Goal: Task Accomplishment & Management: Manage account settings

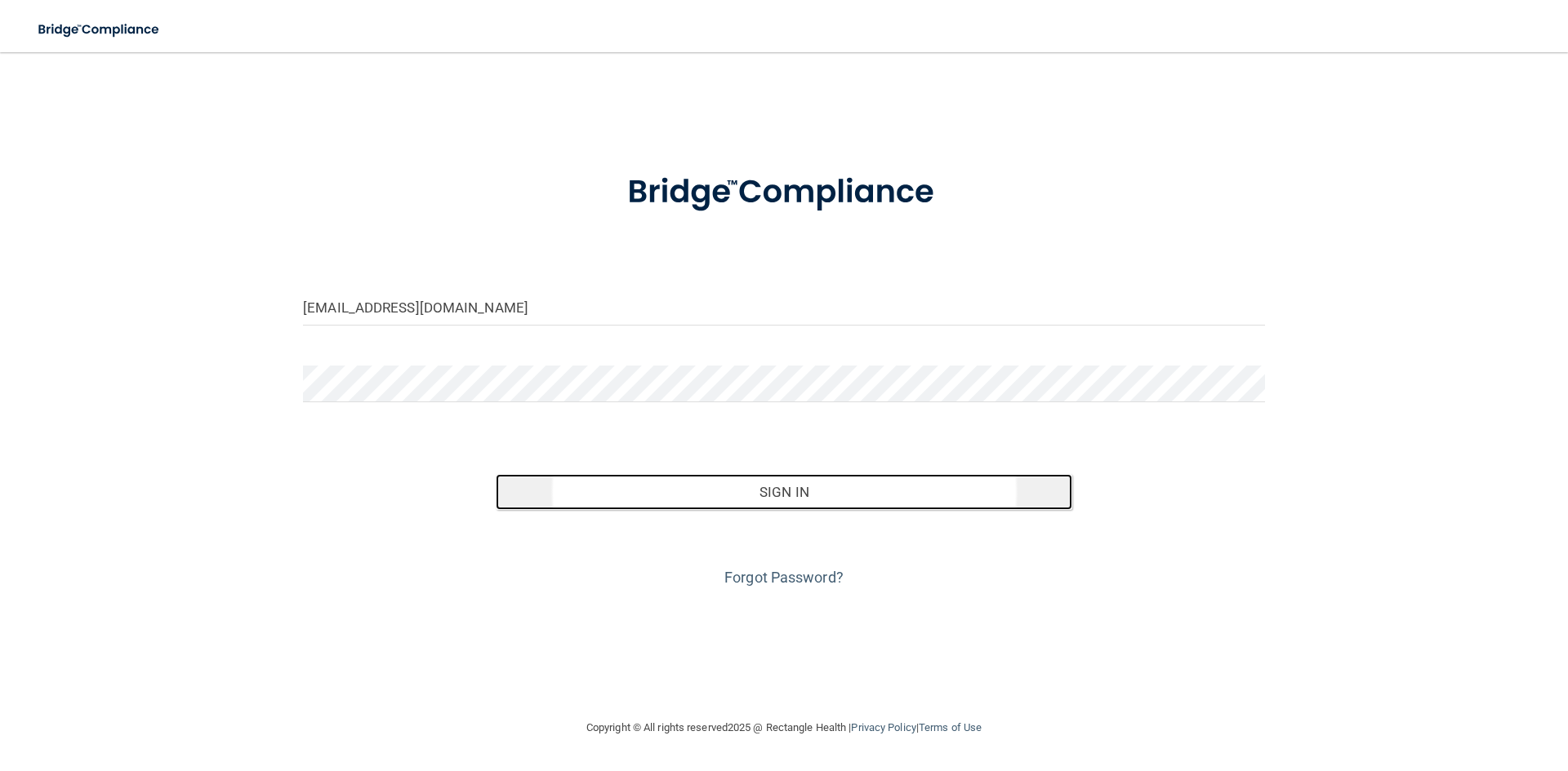
click at [810, 505] on button "Sign In" at bounding box center [784, 492] width 577 height 36
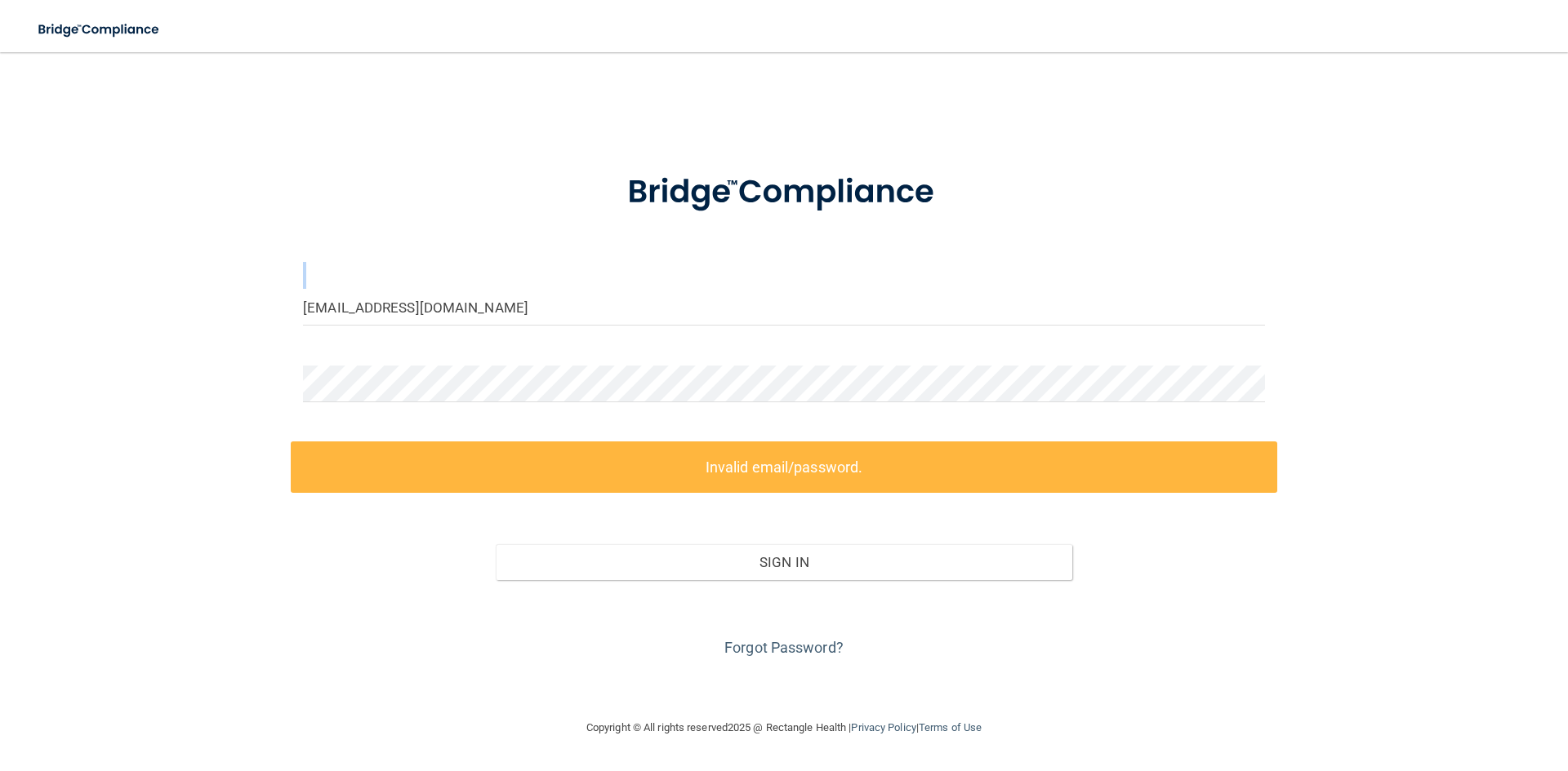
drag, startPoint x: 474, startPoint y: 286, endPoint x: 369, endPoint y: 298, distance: 105.7
click at [370, 294] on form "whitbishrdh@gmail.com Invalid email/password. You don't have permission to acce…" at bounding box center [784, 405] width 962 height 511
drag, startPoint x: 515, startPoint y: 313, endPoint x: 307, endPoint y: 311, distance: 208.0
click at [353, 310] on input "[EMAIL_ADDRESS][DOMAIN_NAME]" at bounding box center [784, 307] width 962 height 37
click at [555, 320] on input "[EMAIL_ADDRESS][DOMAIN_NAME]" at bounding box center [784, 307] width 962 height 37
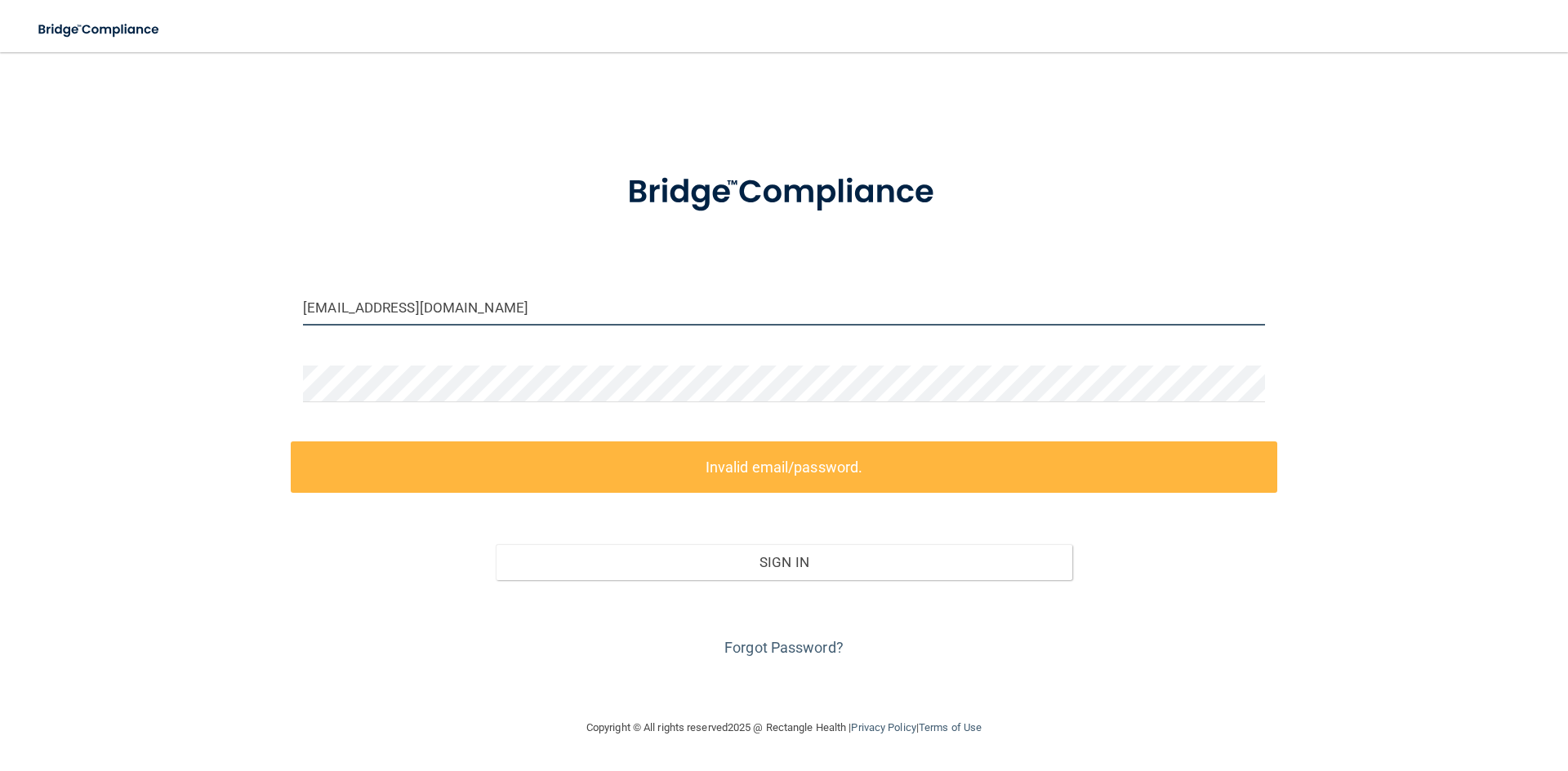
click at [485, 307] on input "[EMAIL_ADDRESS][DOMAIN_NAME]" at bounding box center [784, 307] width 962 height 37
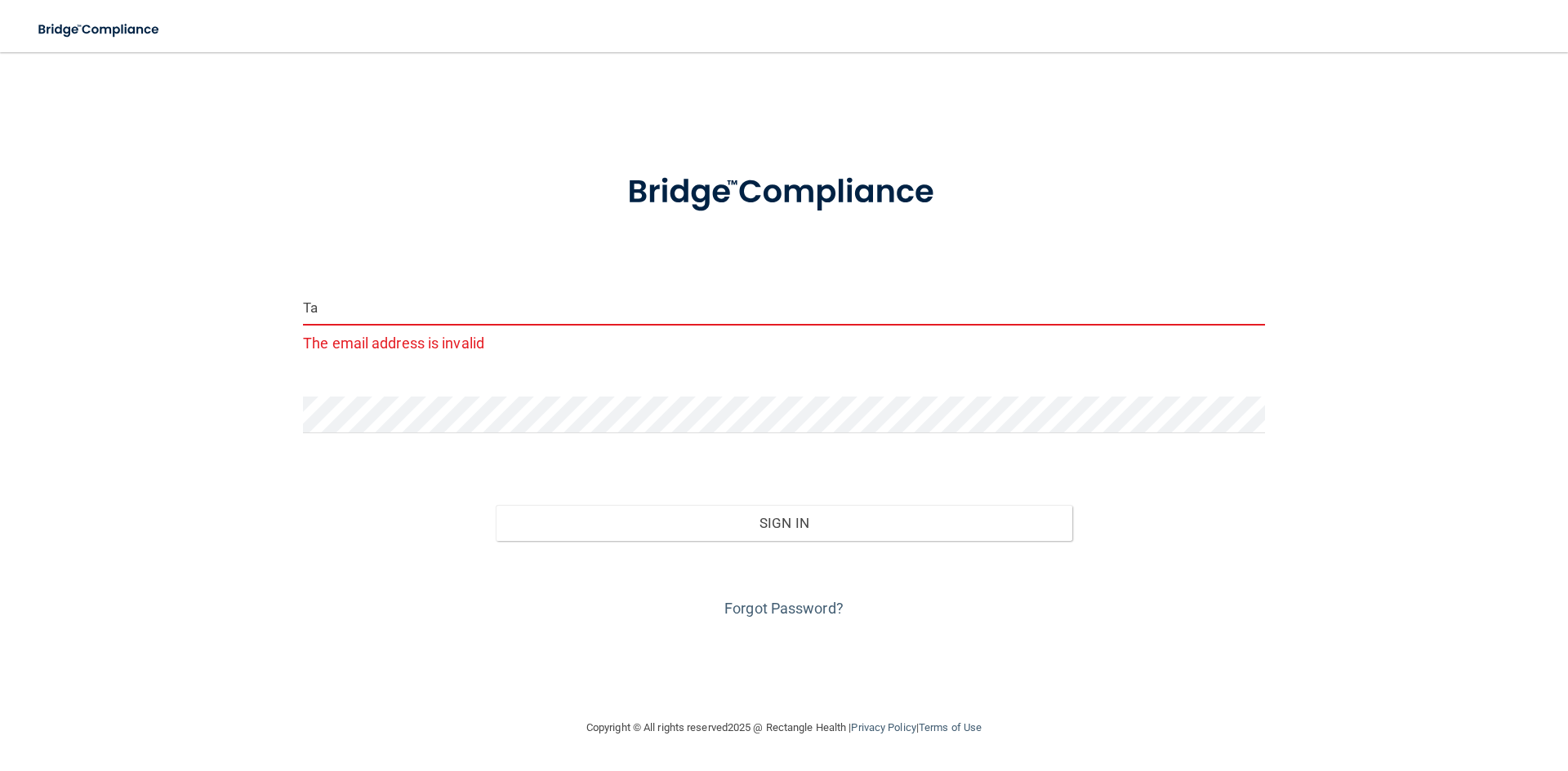
type input "T"
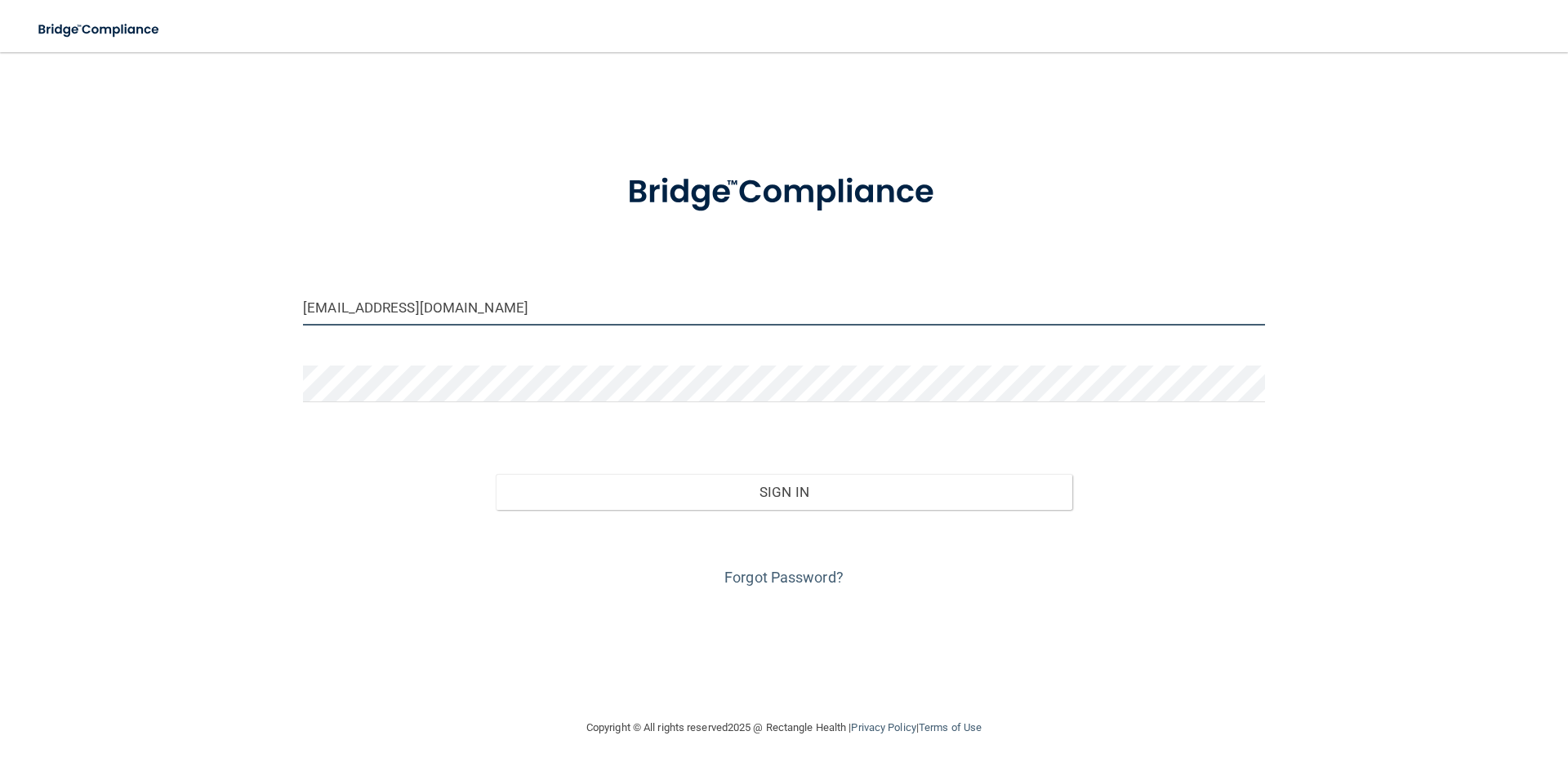
type input "[EMAIL_ADDRESS][DOMAIN_NAME]"
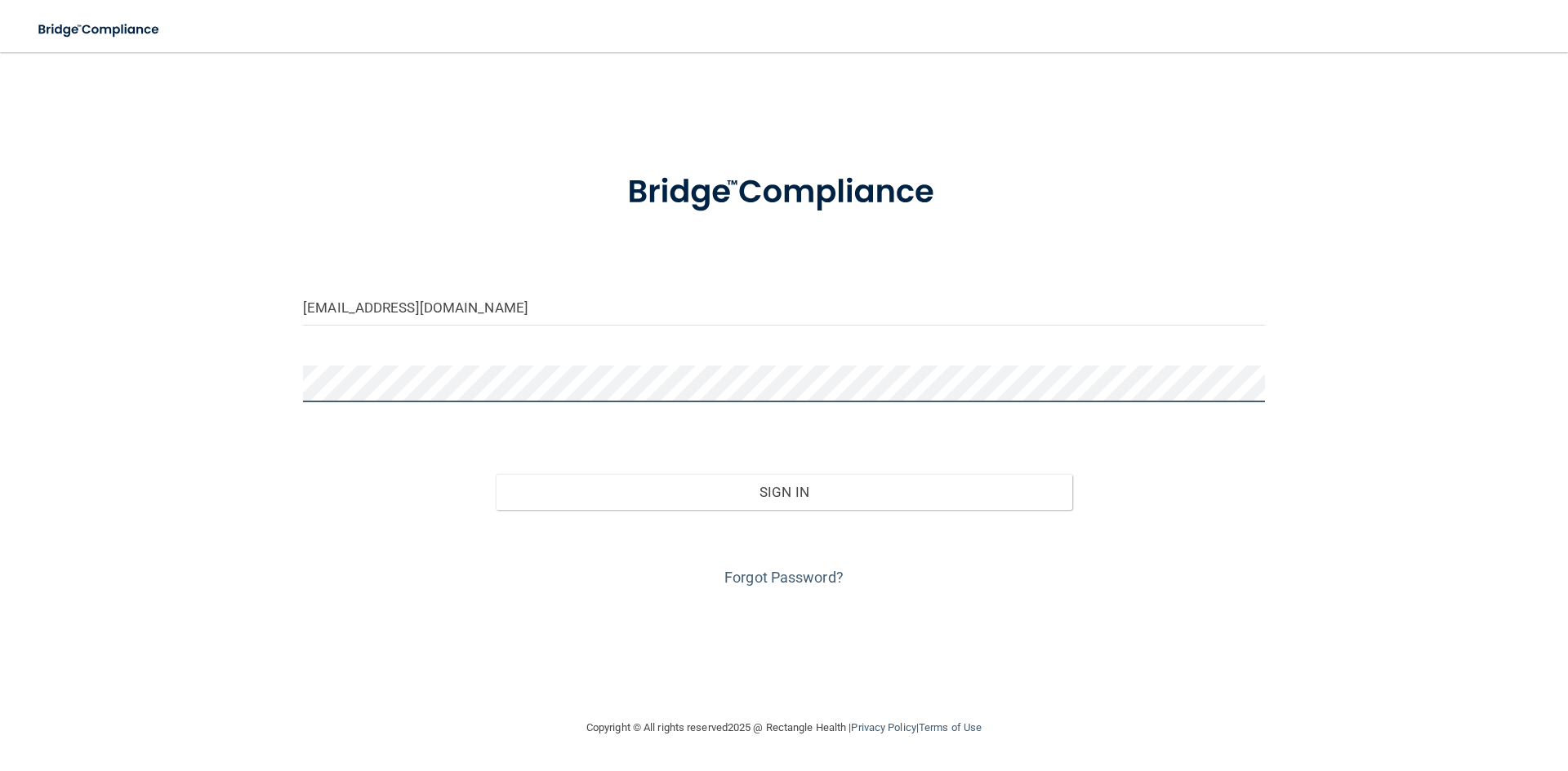
click at [496, 474] on button "Sign In" at bounding box center [784, 492] width 577 height 36
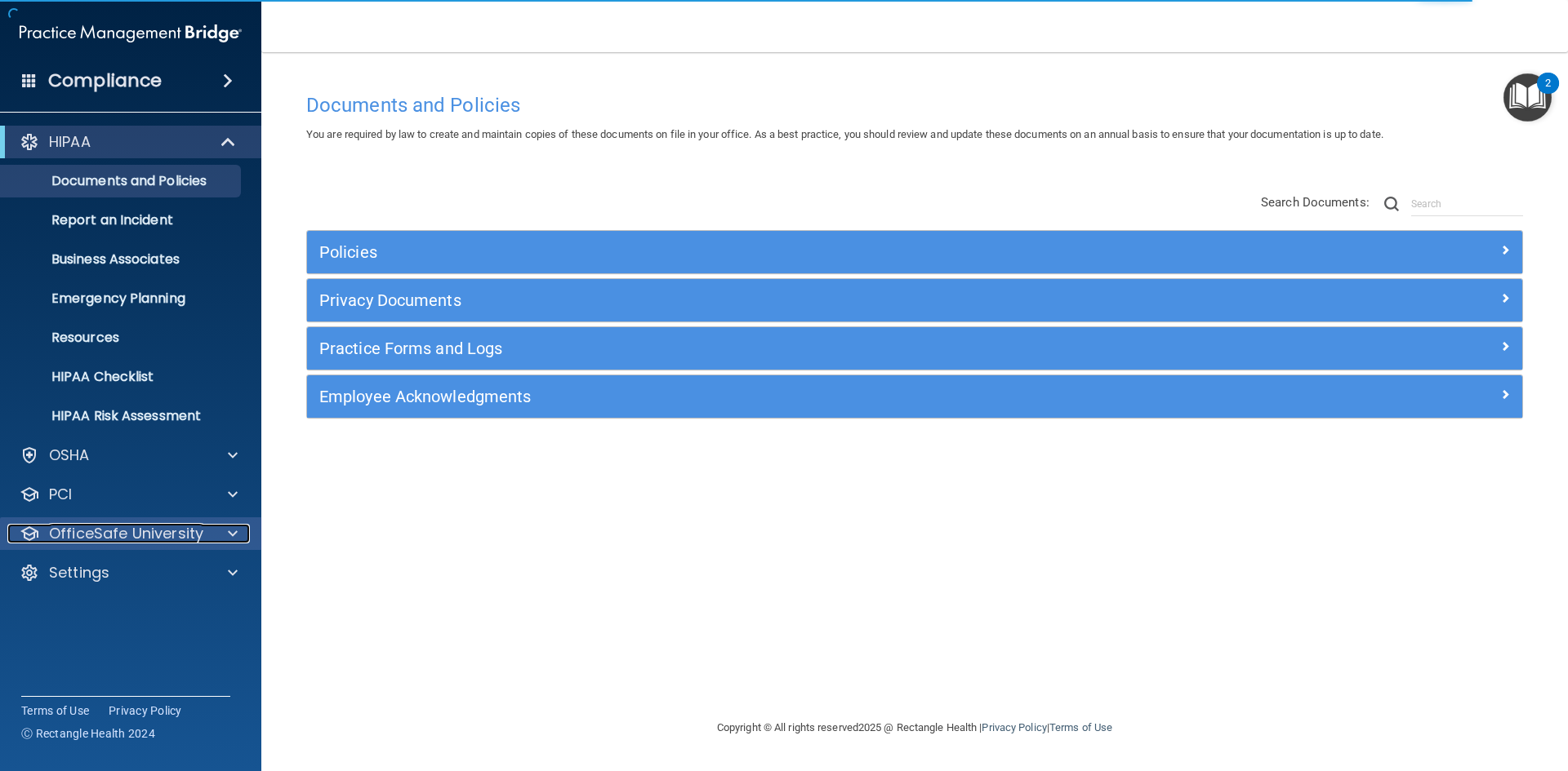
click at [189, 532] on p "OfficeSafe University" at bounding box center [126, 534] width 154 height 20
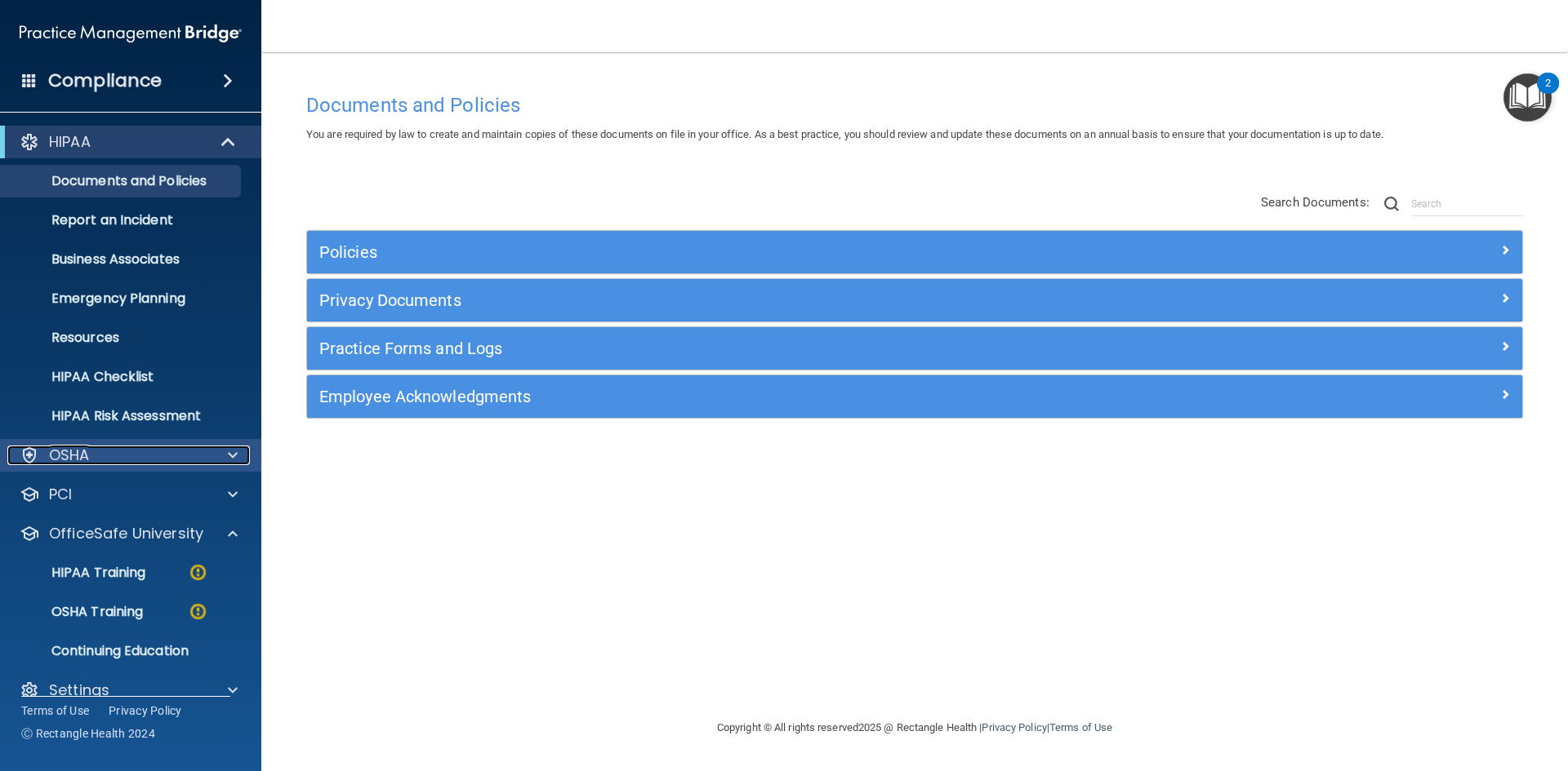
click at [135, 455] on div "OSHA" at bounding box center [109, 455] width 203 height 20
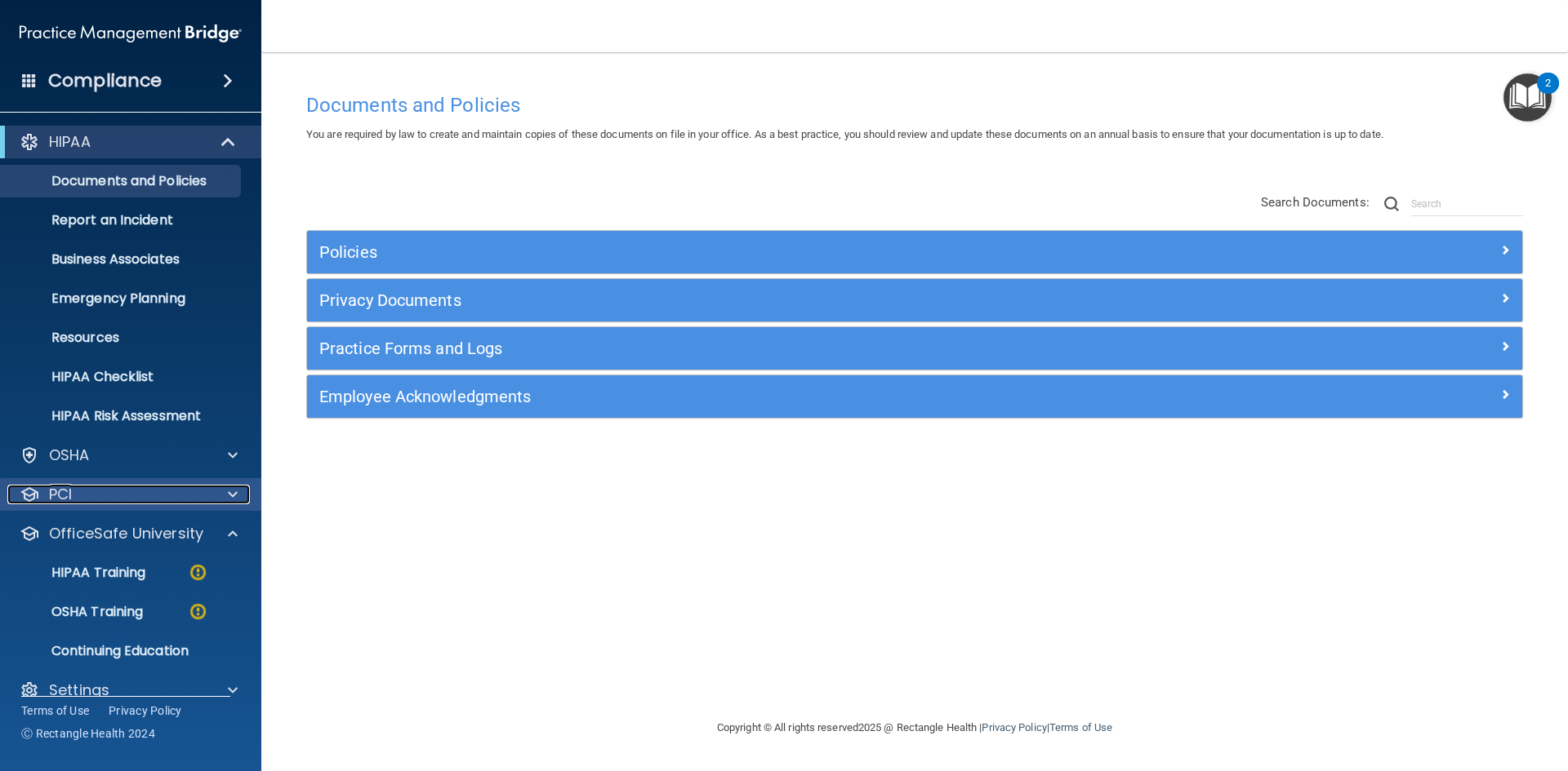
click at [137, 491] on div "PCI" at bounding box center [109, 494] width 203 height 20
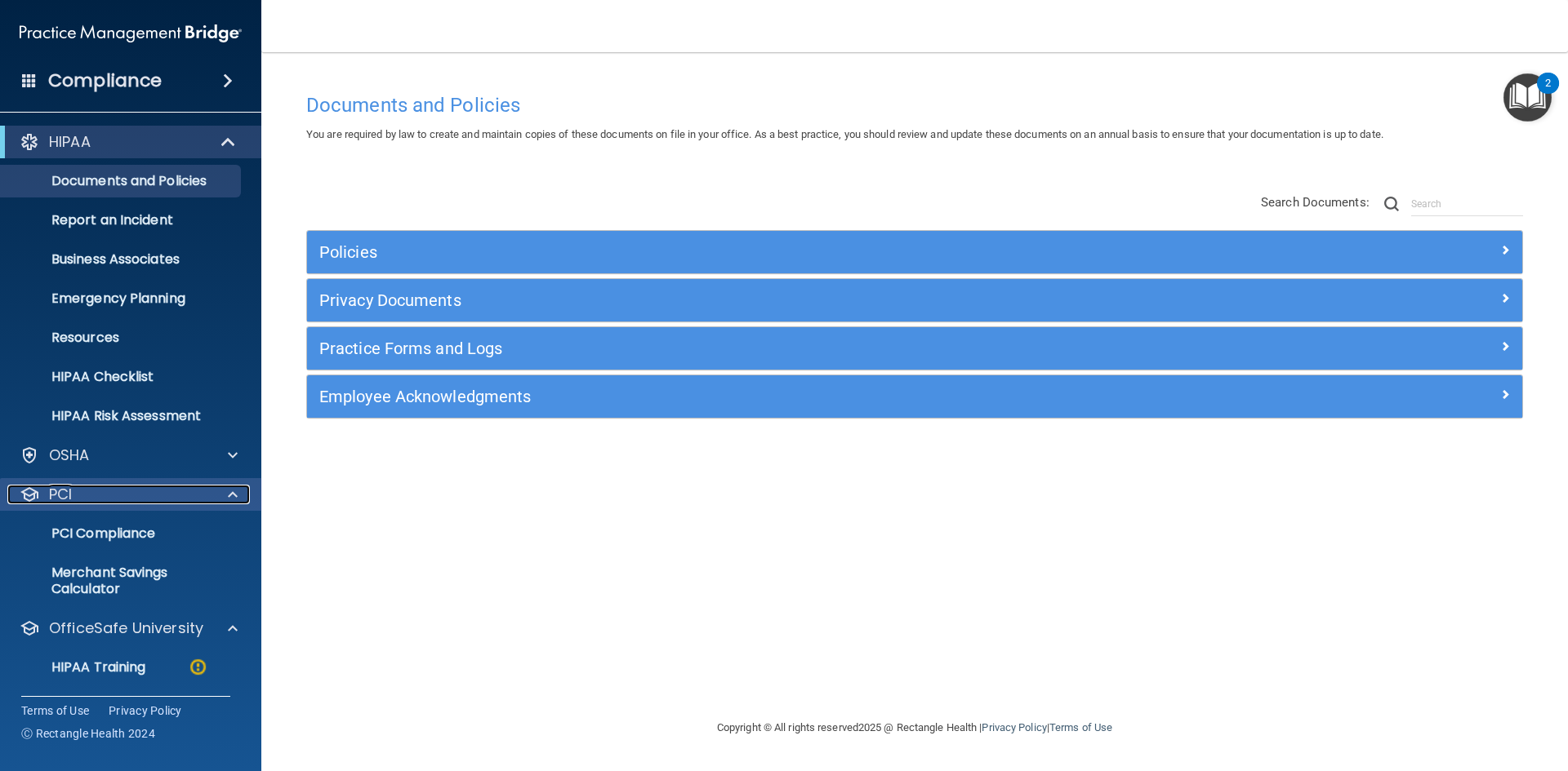
click at [137, 491] on div "PCI" at bounding box center [109, 494] width 203 height 20
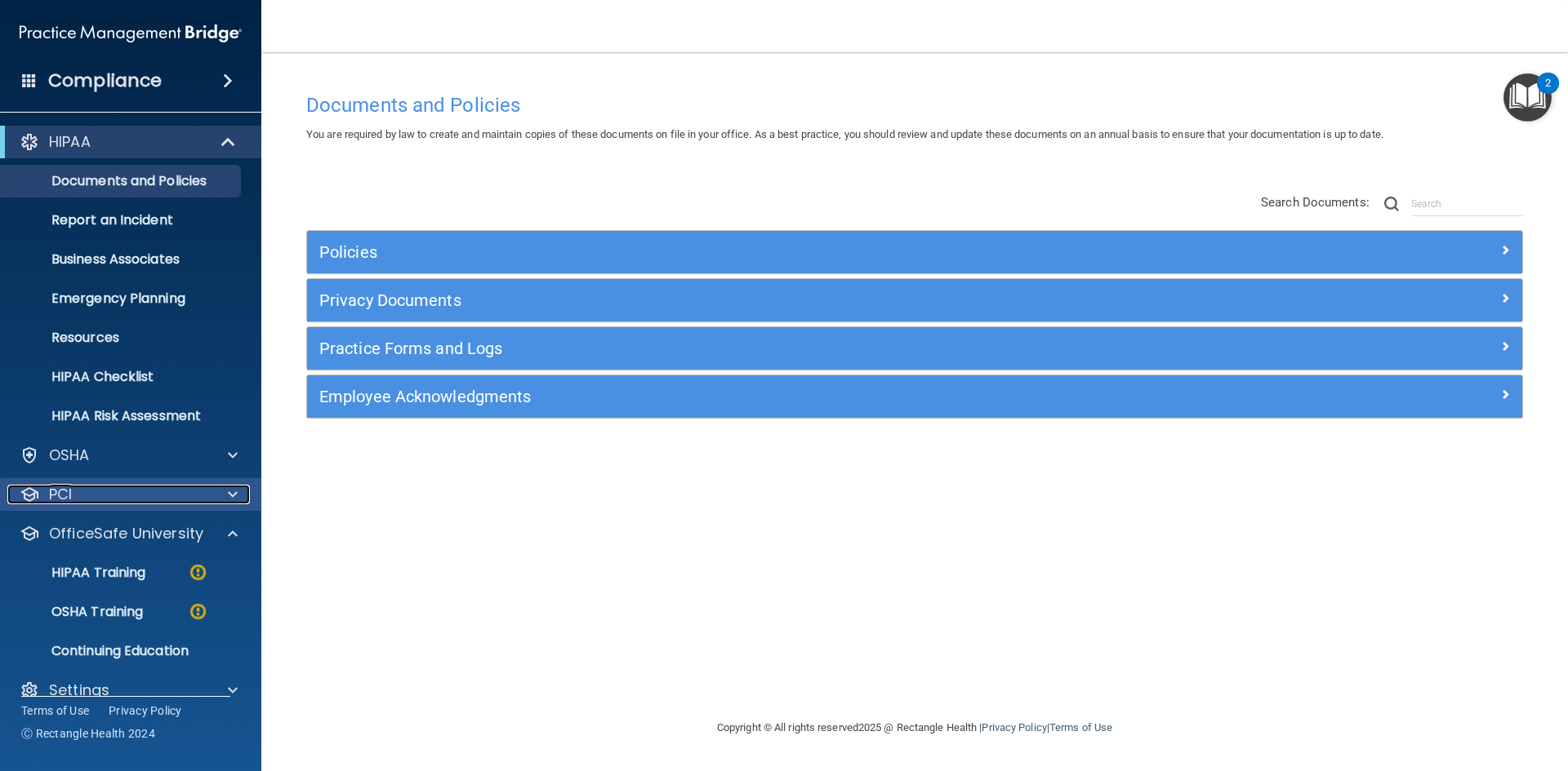
scroll to position [23, 0]
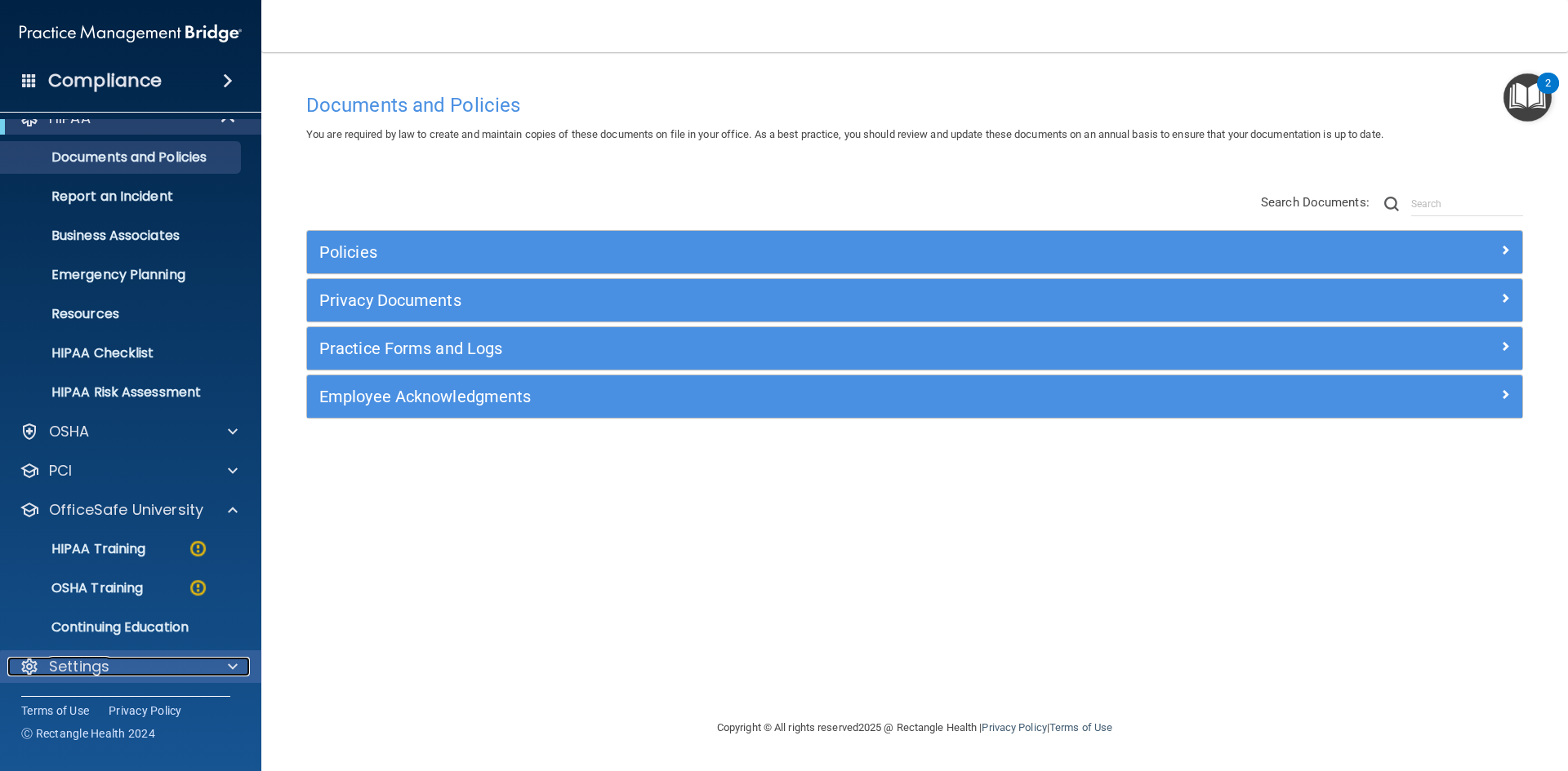
click at [120, 669] on div "Settings" at bounding box center [109, 667] width 203 height 20
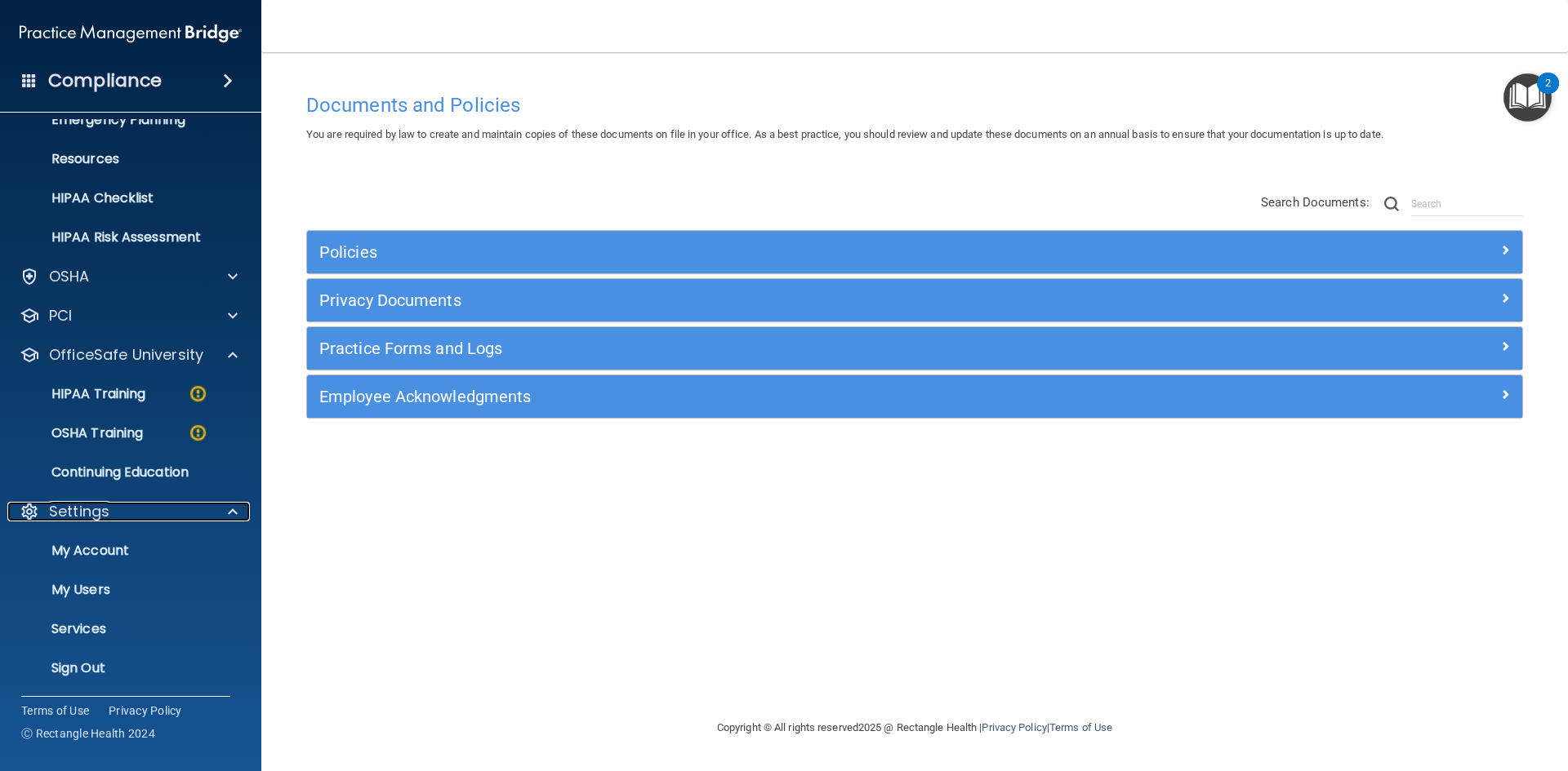
scroll to position [180, 0]
click at [79, 588] on p "My Users" at bounding box center [122, 588] width 223 height 16
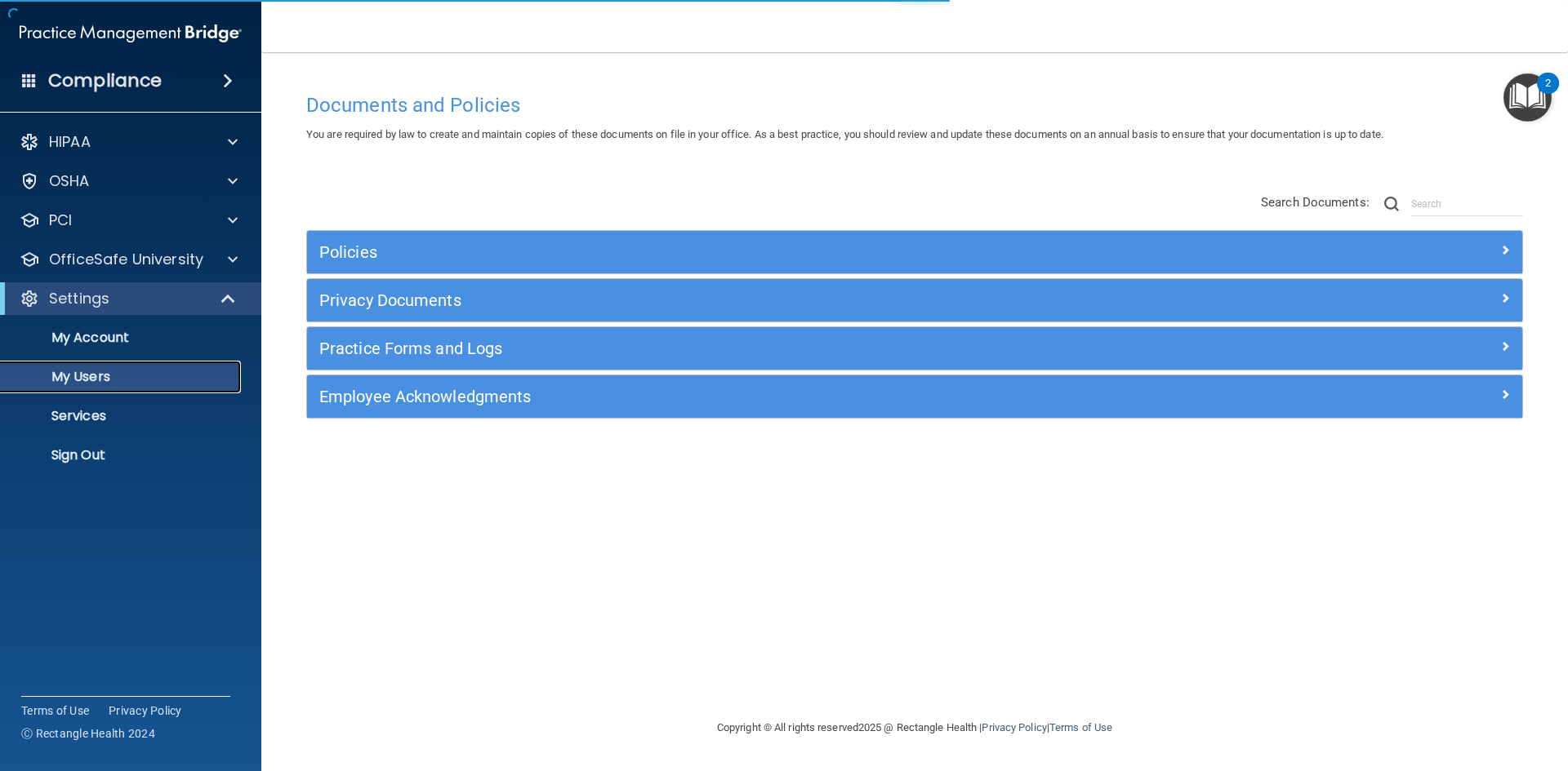
select select "20"
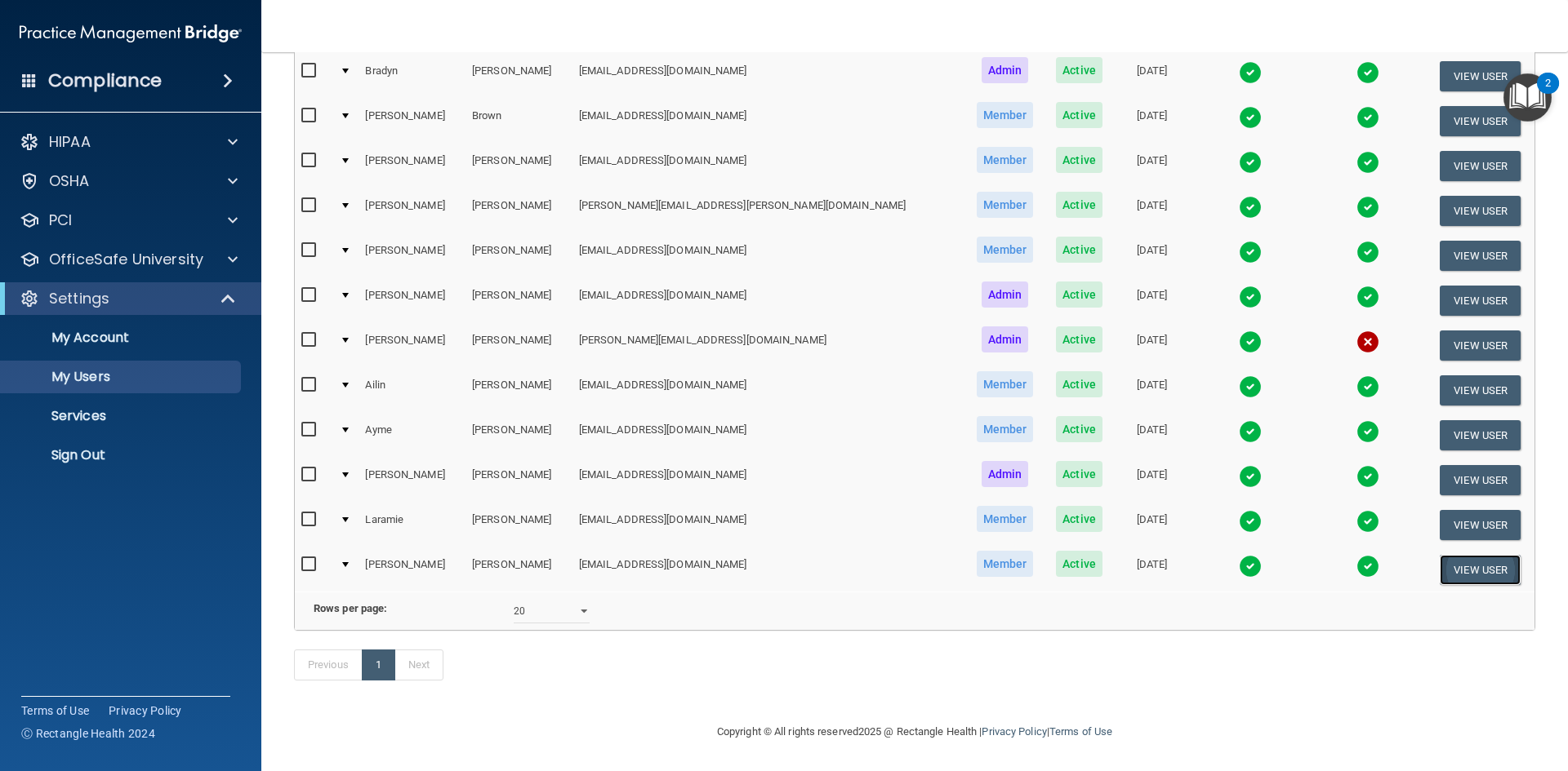
click at [1444, 555] on button "View User" at bounding box center [1481, 570] width 81 height 30
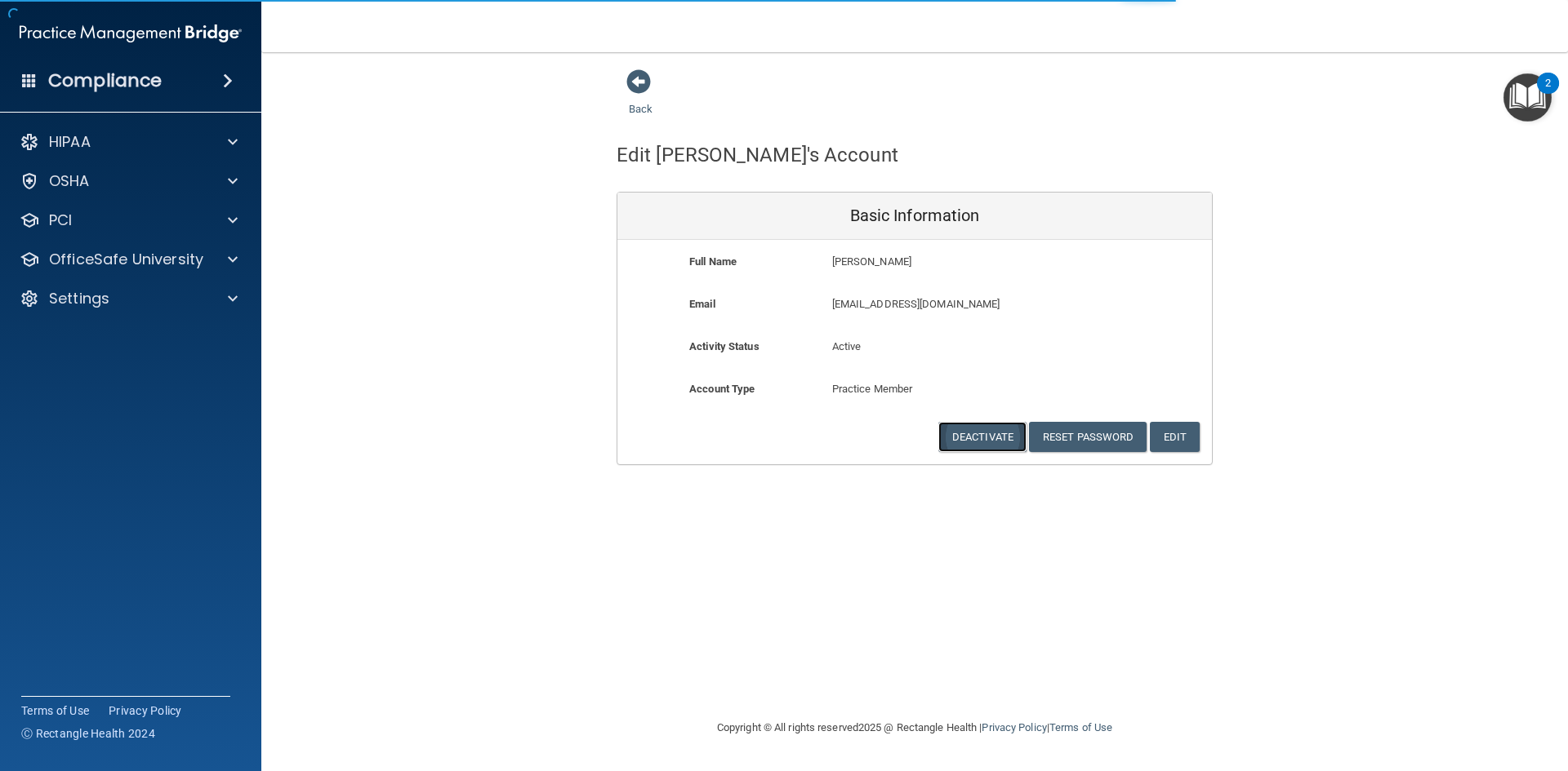
click at [982, 432] on button "Deactivate" at bounding box center [983, 436] width 88 height 30
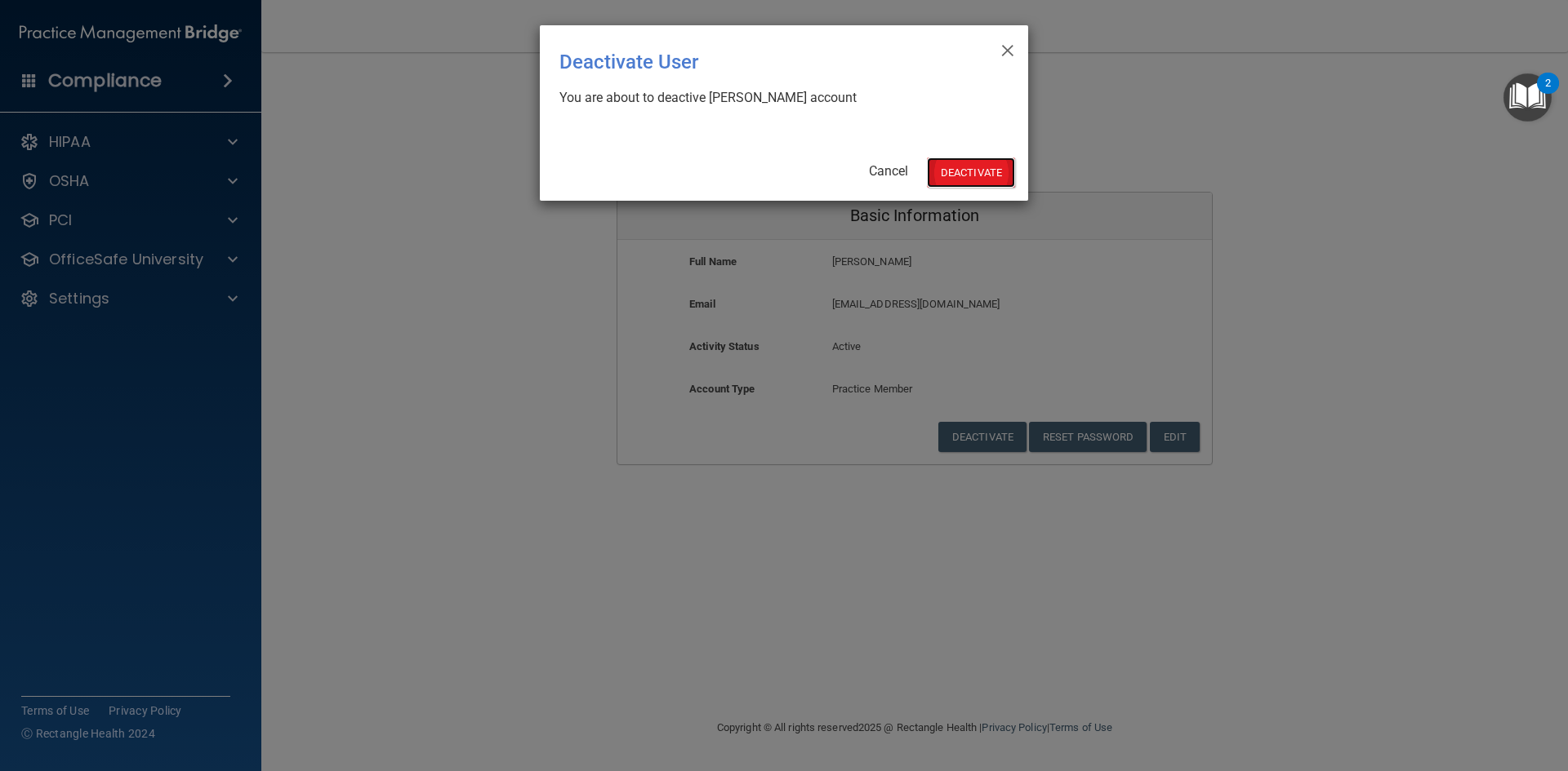
click at [956, 166] on button "Deactivate" at bounding box center [971, 172] width 88 height 30
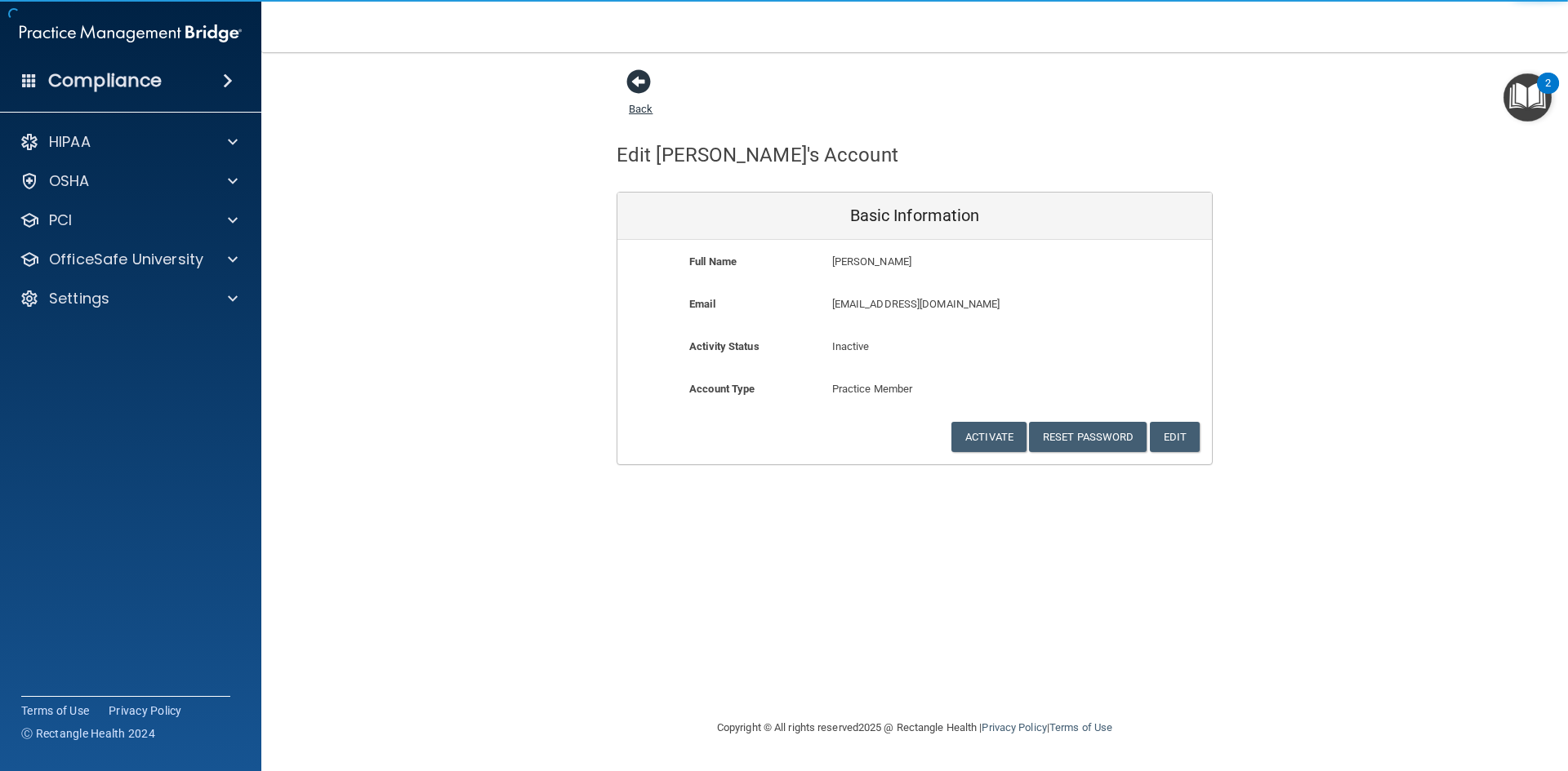
click at [642, 85] on span at bounding box center [639, 81] width 24 height 24
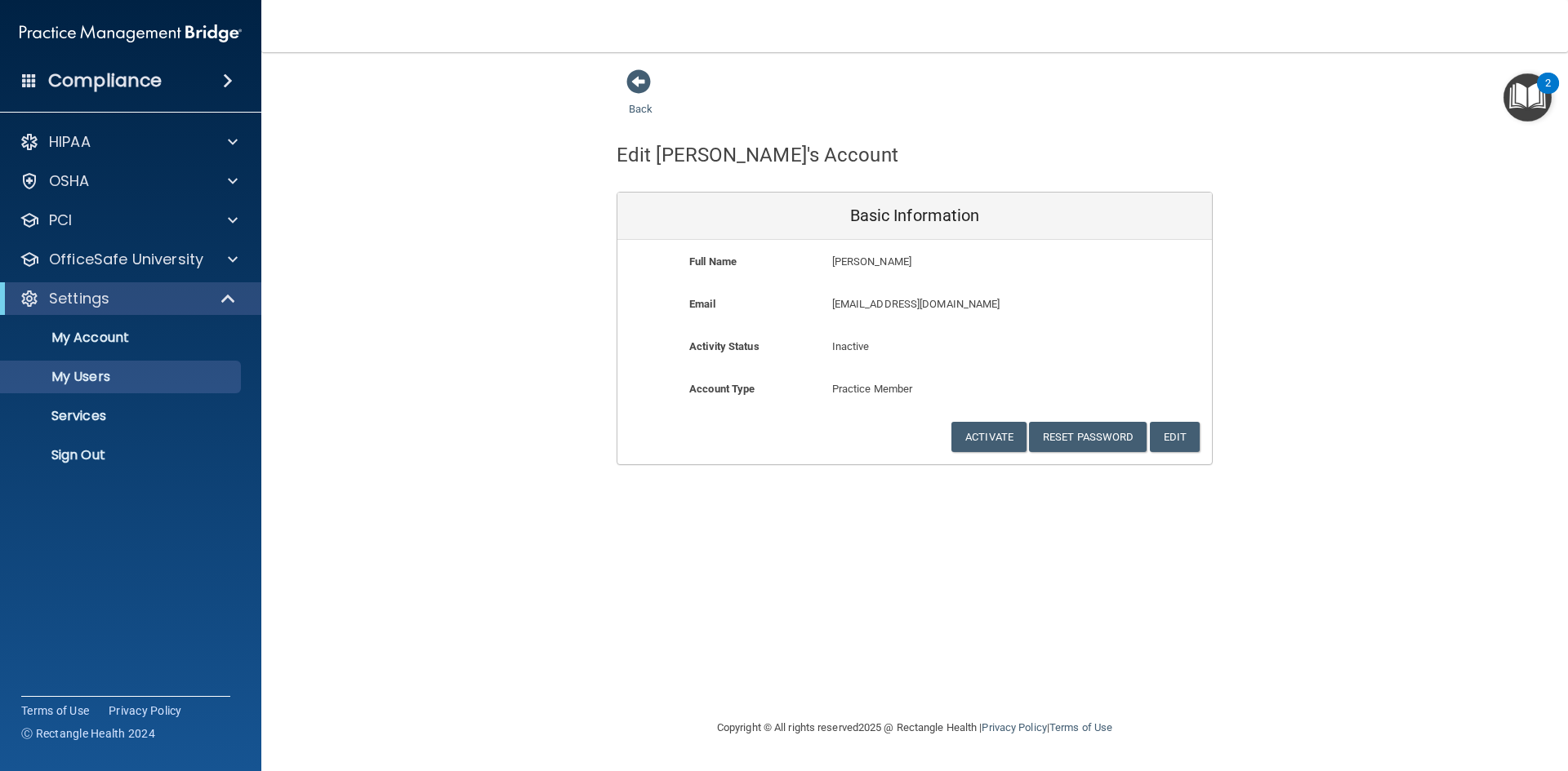
select select "20"
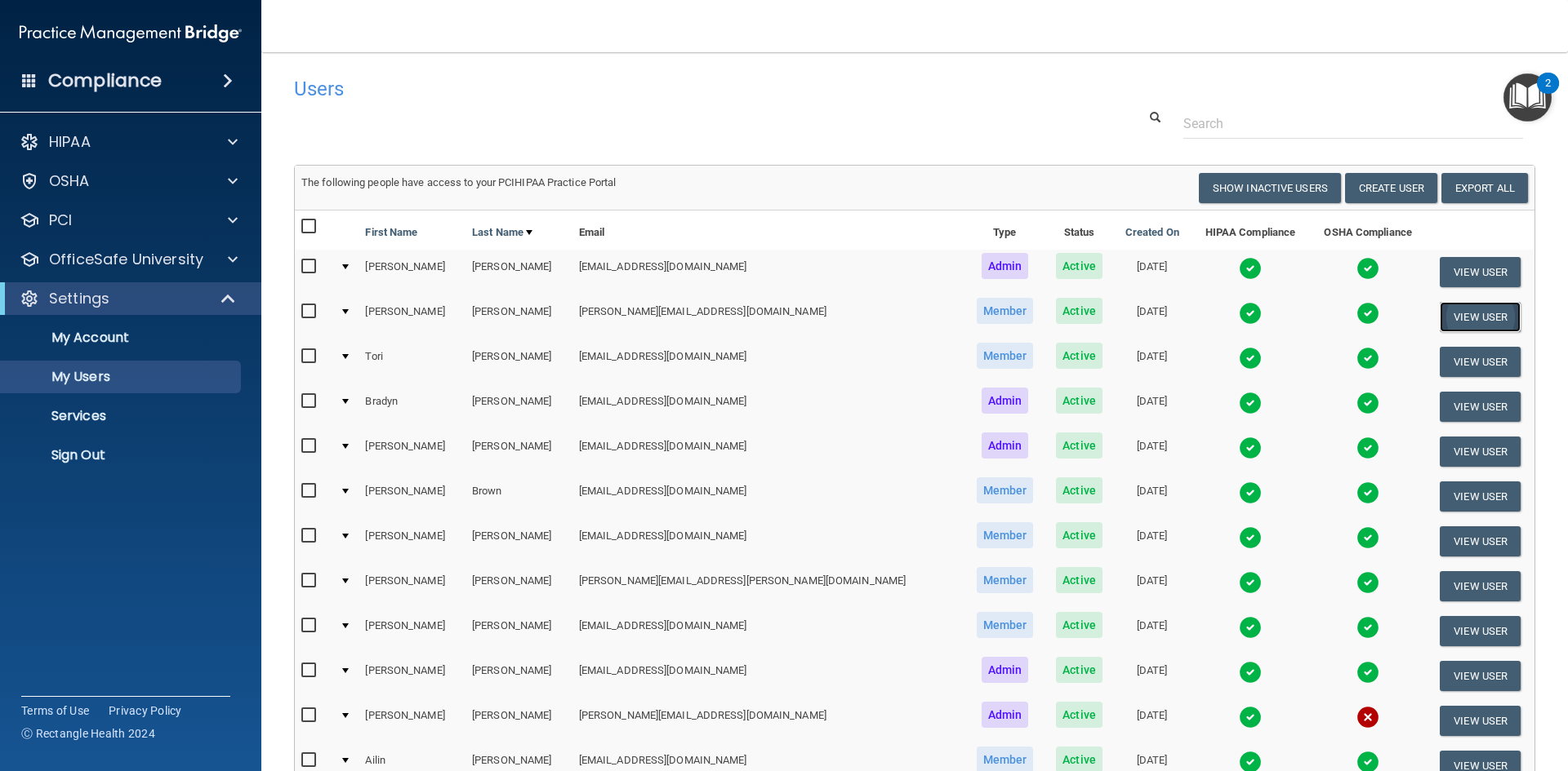
click at [1473, 309] on button "View User" at bounding box center [1481, 317] width 81 height 30
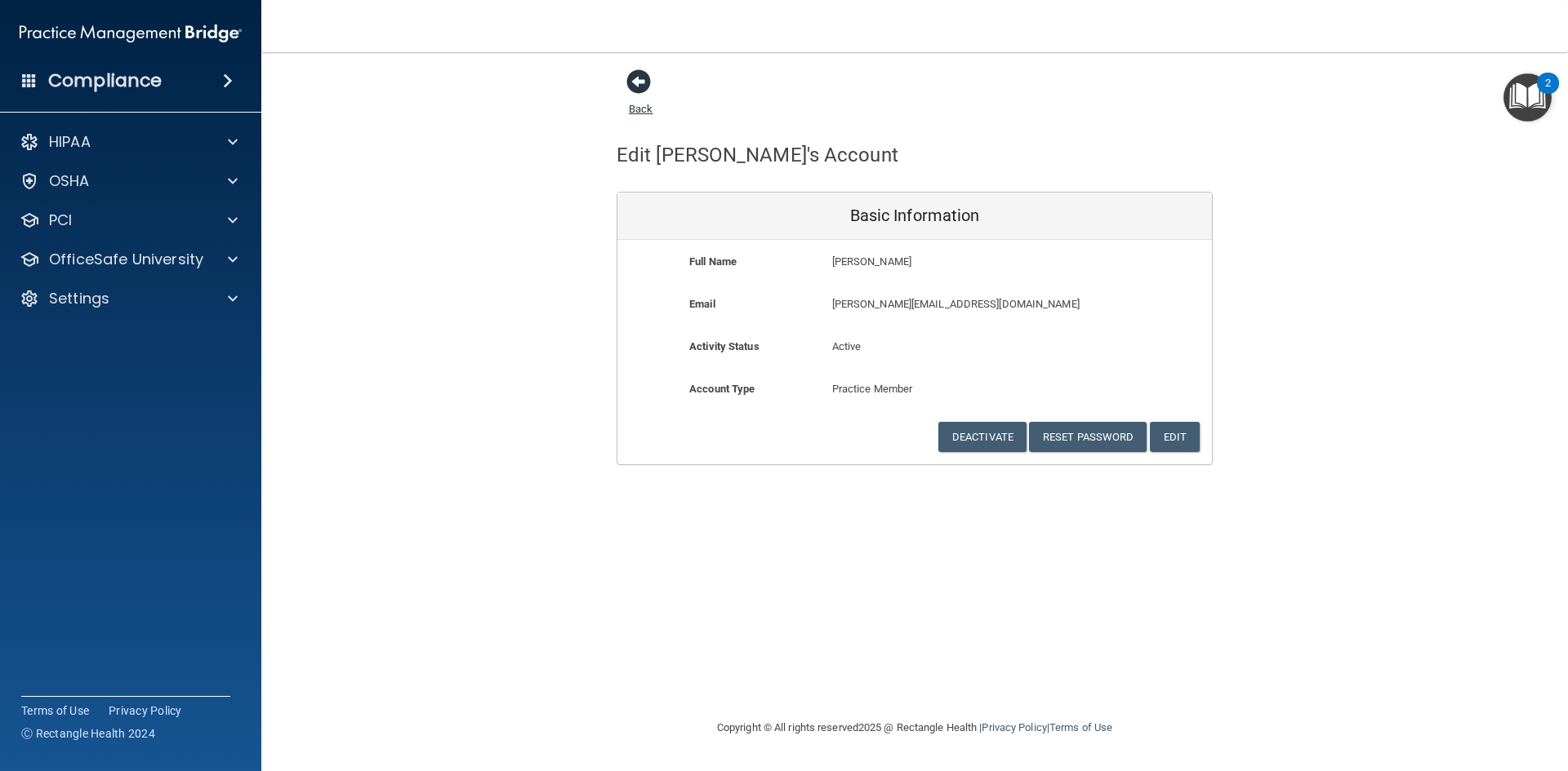
click at [636, 73] on span at bounding box center [639, 81] width 24 height 24
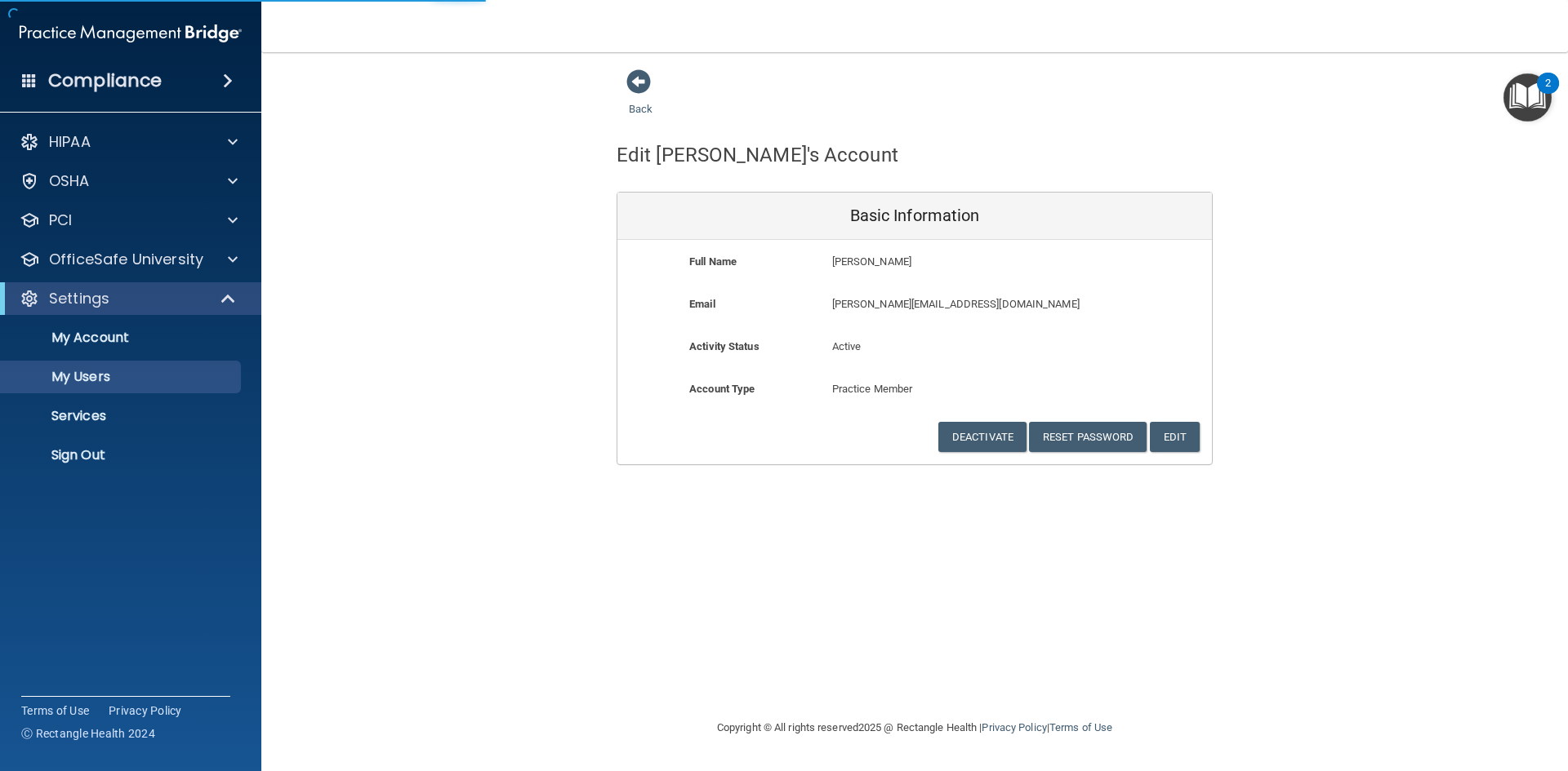
select select "20"
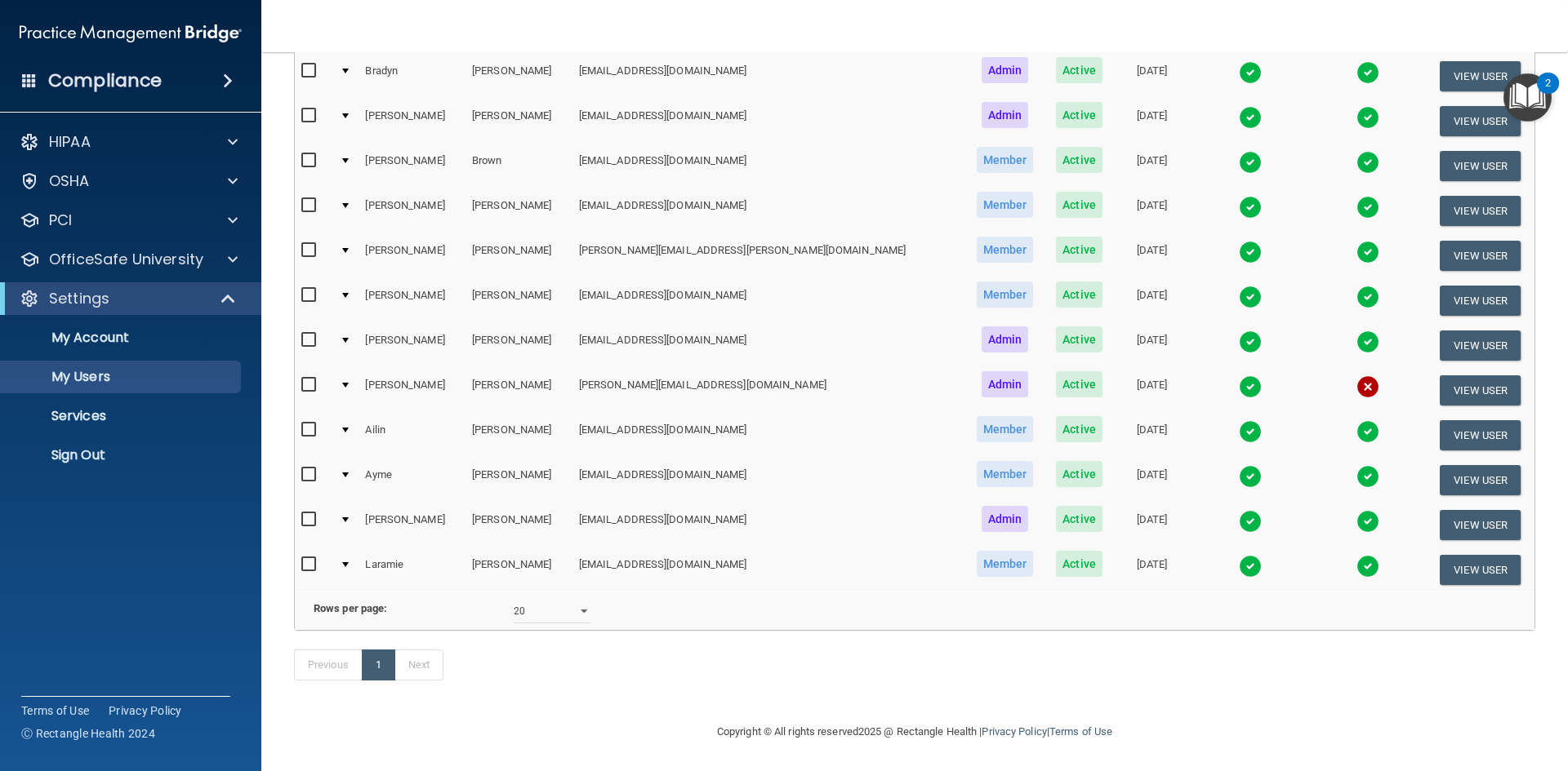
scroll to position [355, 0]
click at [1357, 511] on img at bounding box center [1368, 522] width 23 height 23
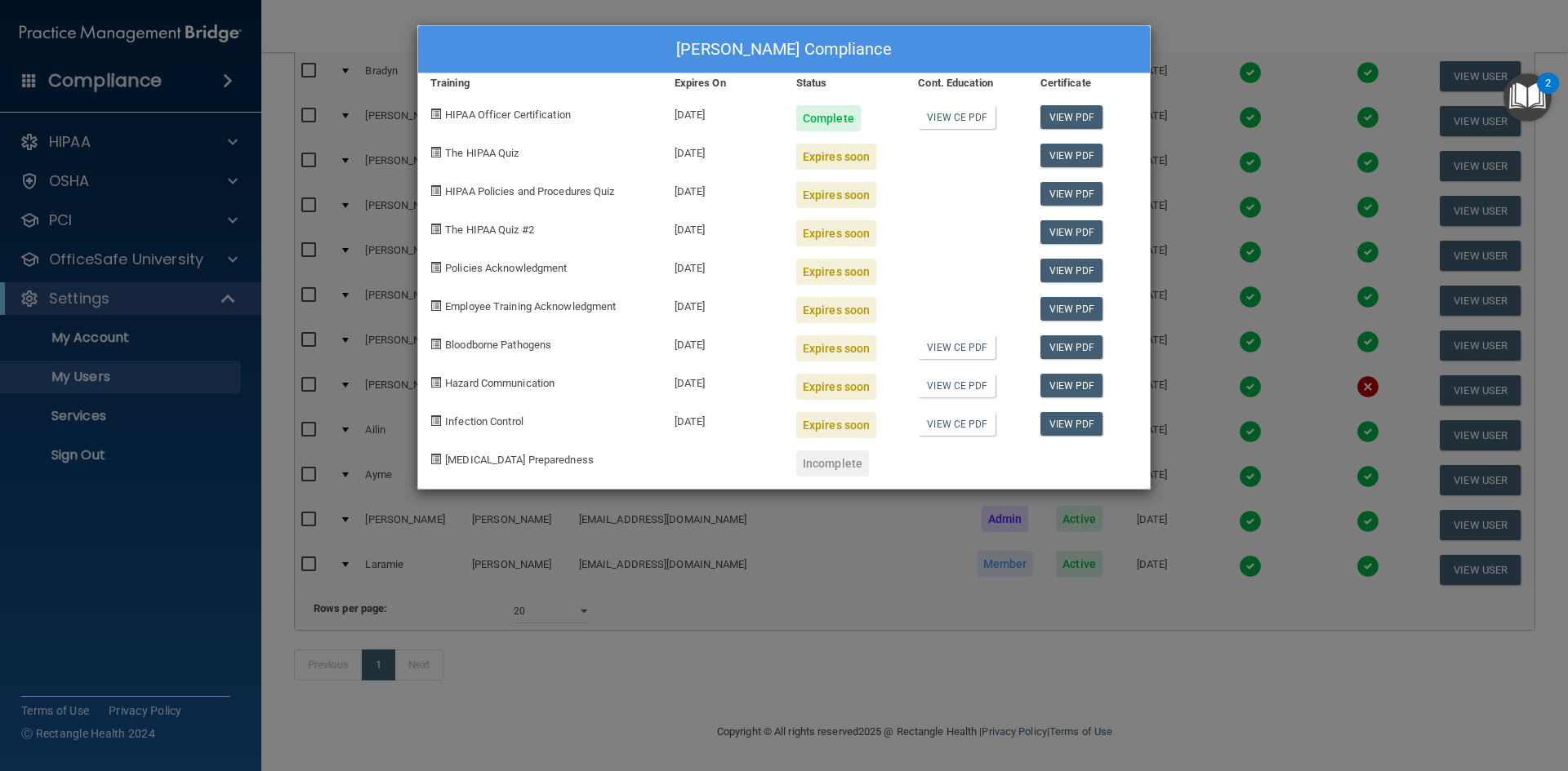
drag, startPoint x: 896, startPoint y: 463, endPoint x: 771, endPoint y: 456, distance: 125.2
click at [771, 456] on div "[MEDICAL_DATA] Preparedness Incomplete" at bounding box center [784, 457] width 732 height 38
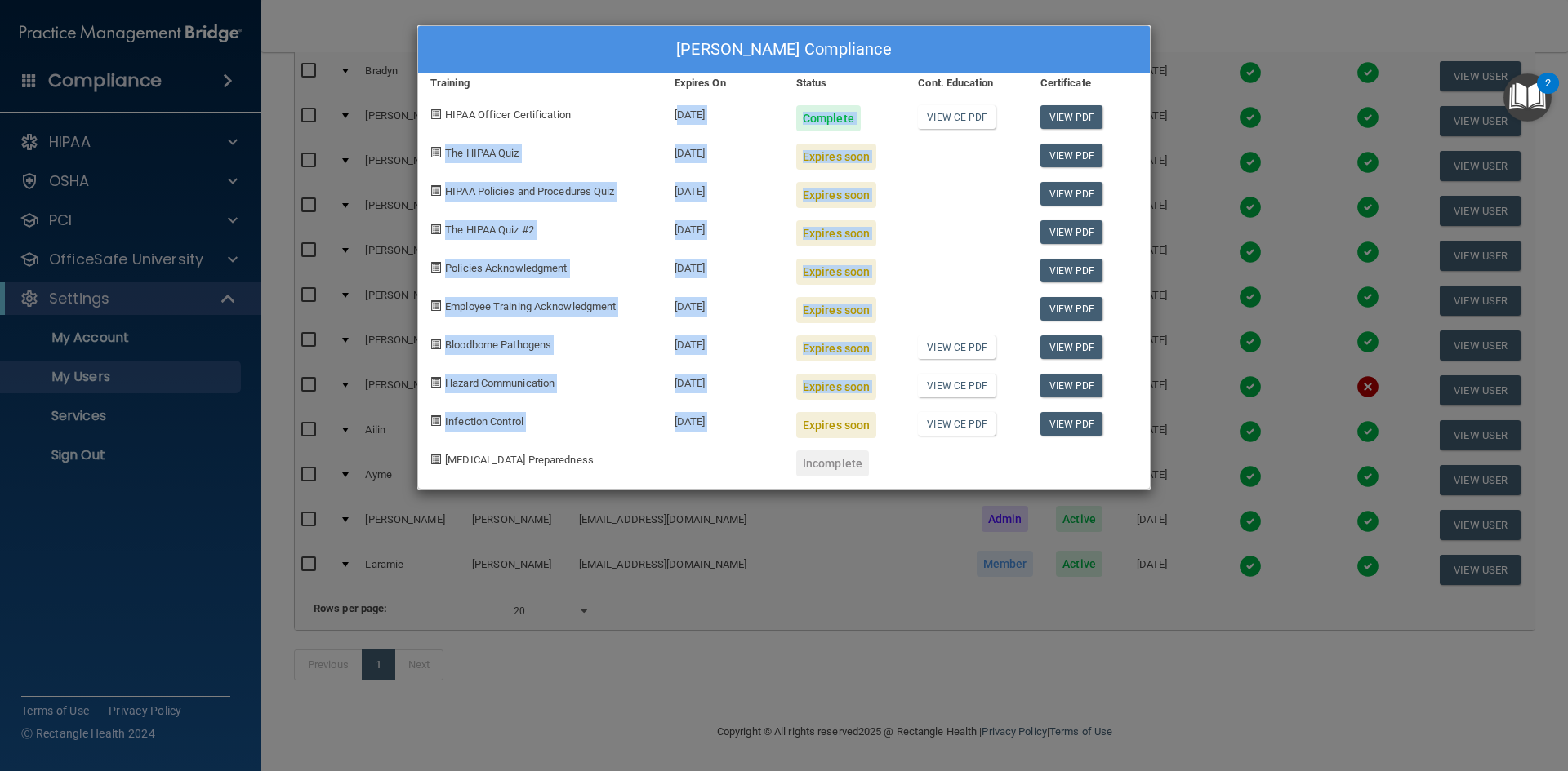
drag, startPoint x: 677, startPoint y: 114, endPoint x: 785, endPoint y: 416, distance: 320.7
click at [785, 416] on div "[PERSON_NAME] Compliance Training Expires On Status Cont. Education Certificate…" at bounding box center [784, 257] width 734 height 465
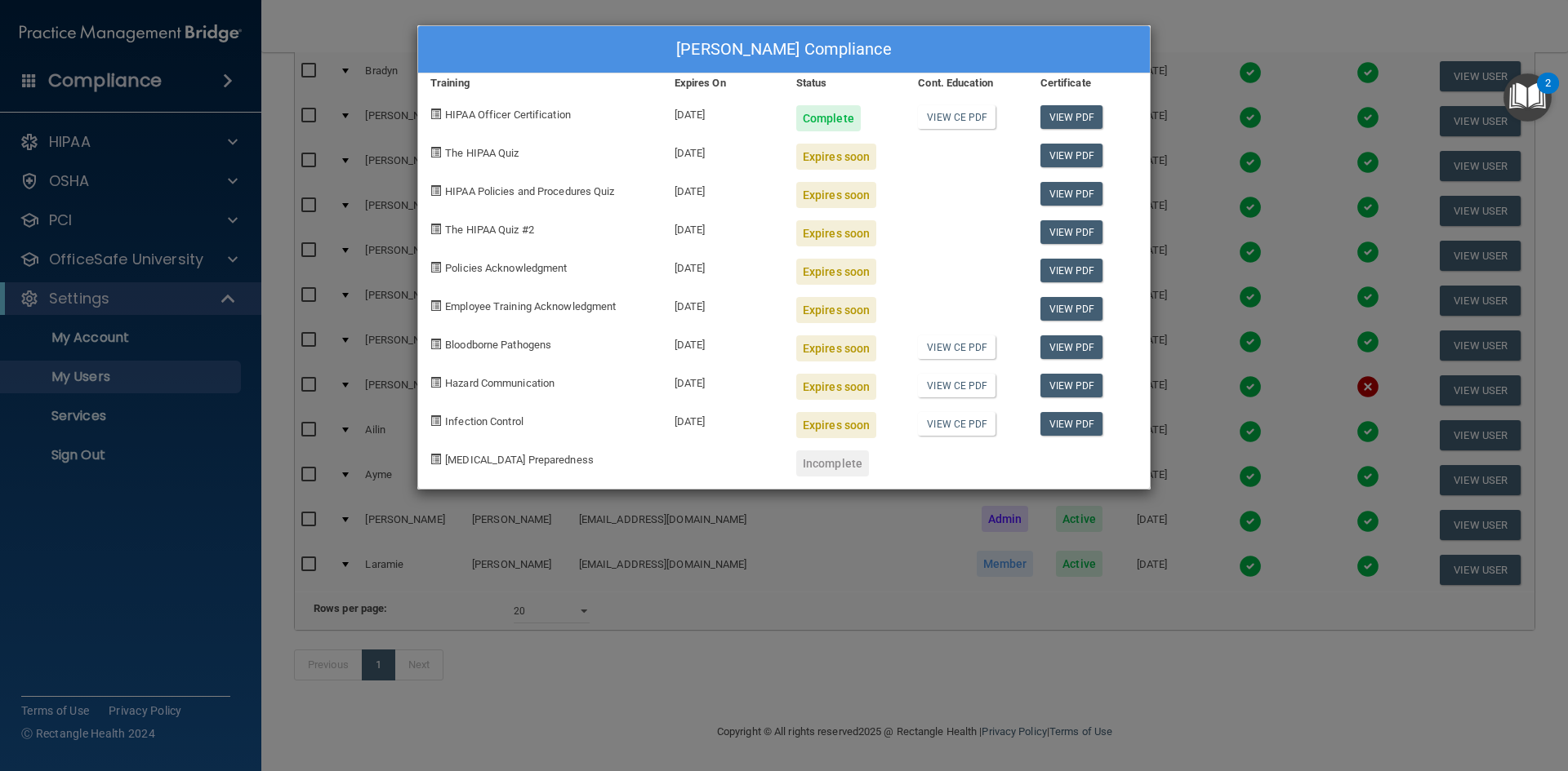
click at [1108, 655] on div "[PERSON_NAME] Compliance Training Expires On Status Cont. Education Certificate…" at bounding box center [784, 386] width 1568 height 771
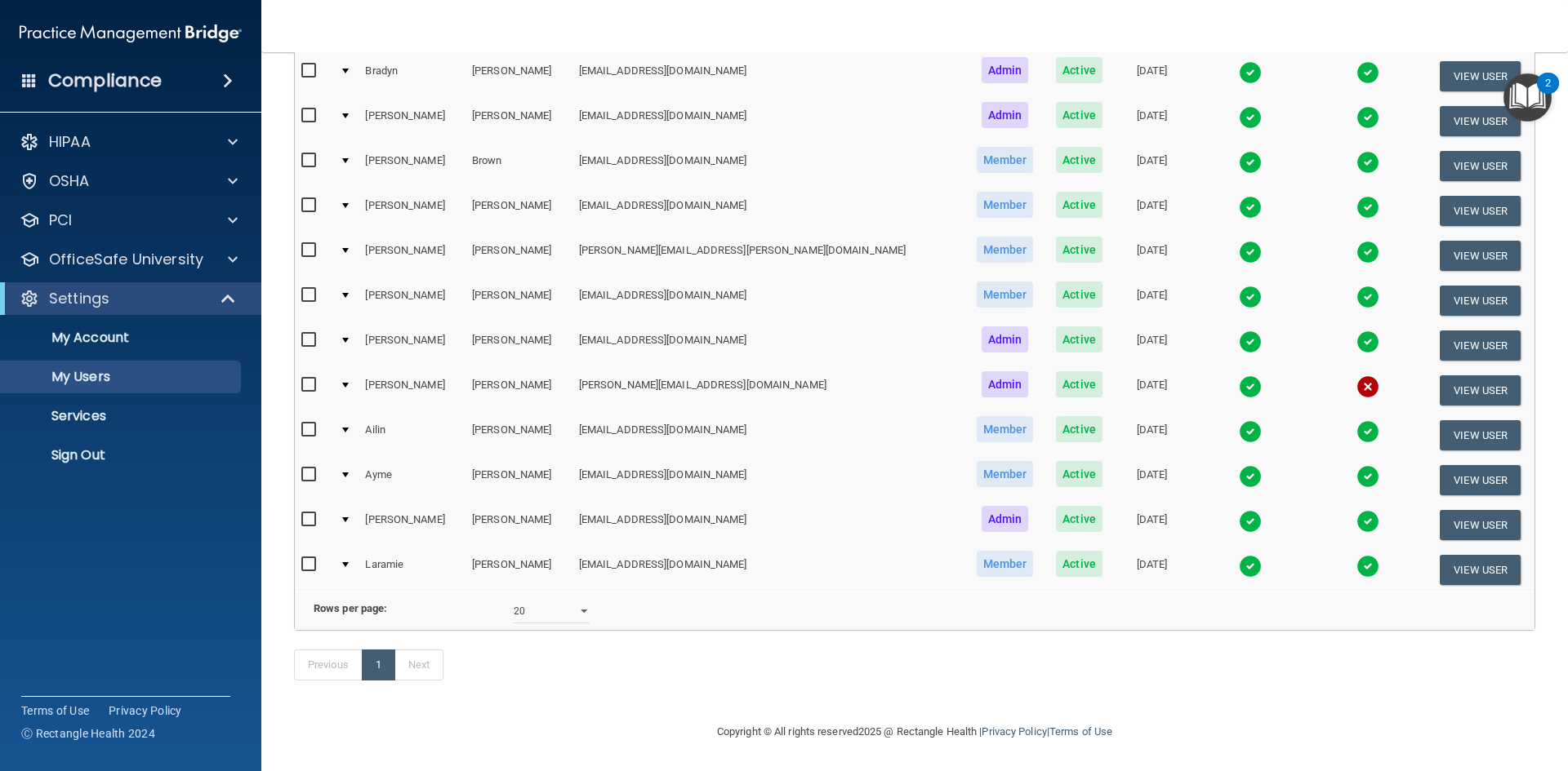
click at [1357, 375] on img at bounding box center [1368, 386] width 23 height 23
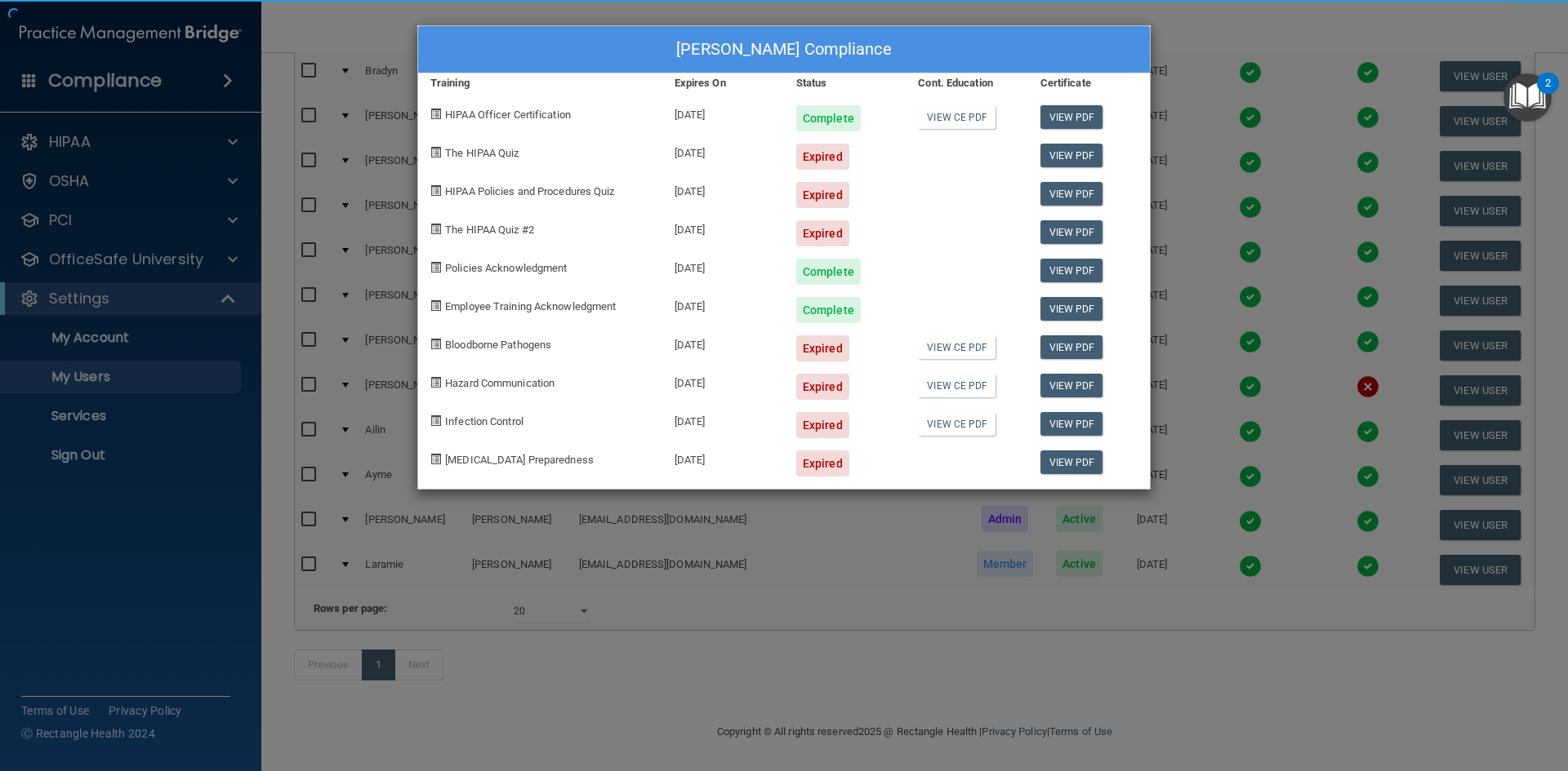
click at [1326, 383] on body "Compliance HIPAA Documents and Policies Report an Incident Business Associates …" at bounding box center [784, 386] width 1568 height 771
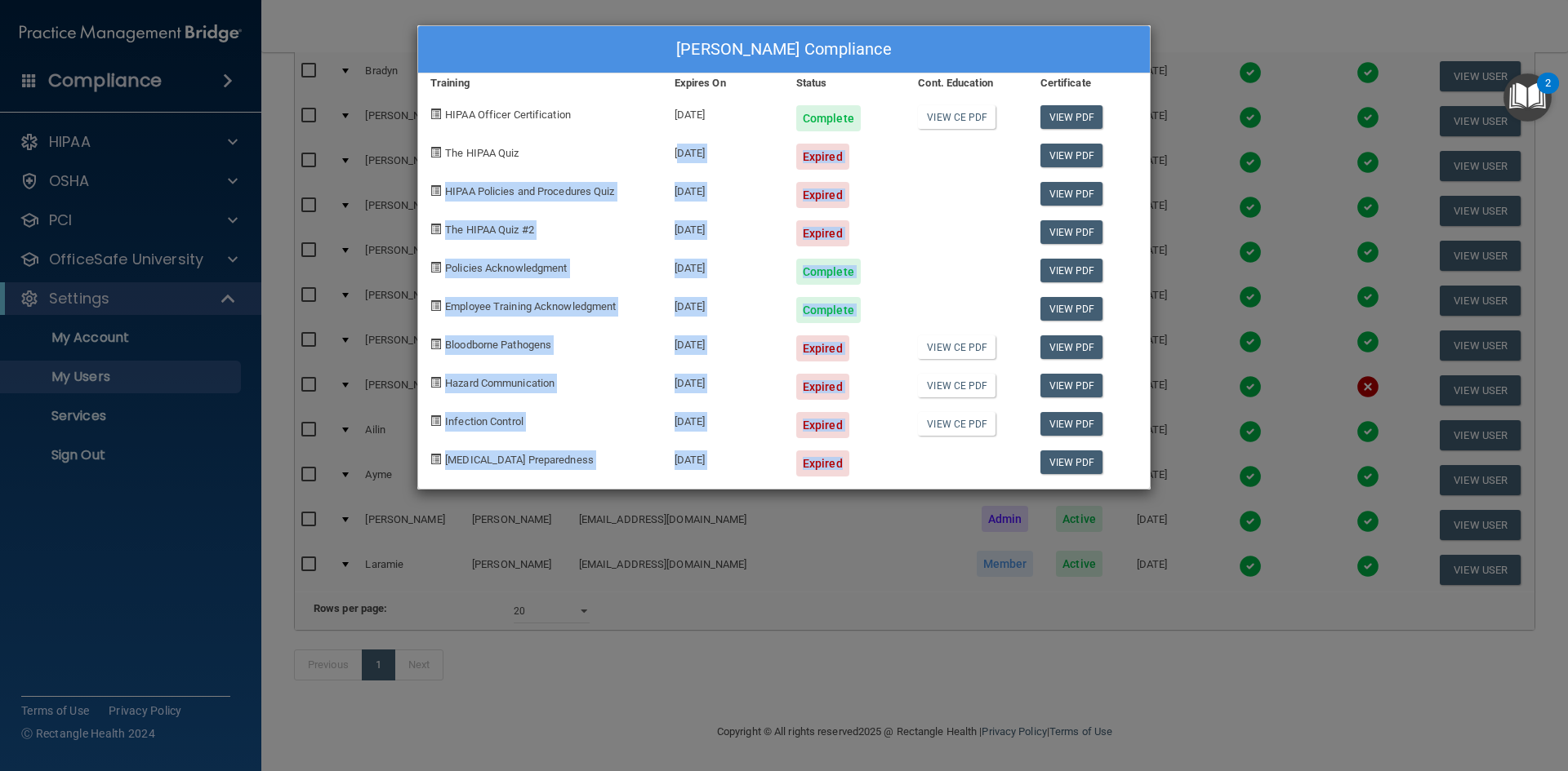
drag, startPoint x: 666, startPoint y: 137, endPoint x: 882, endPoint y: 291, distance: 265.3
click at [833, 446] on div "[PERSON_NAME] Compliance Training Expires On Status Cont. Education Certificate…" at bounding box center [784, 257] width 734 height 465
click at [910, 262] on div at bounding box center [967, 266] width 122 height 38
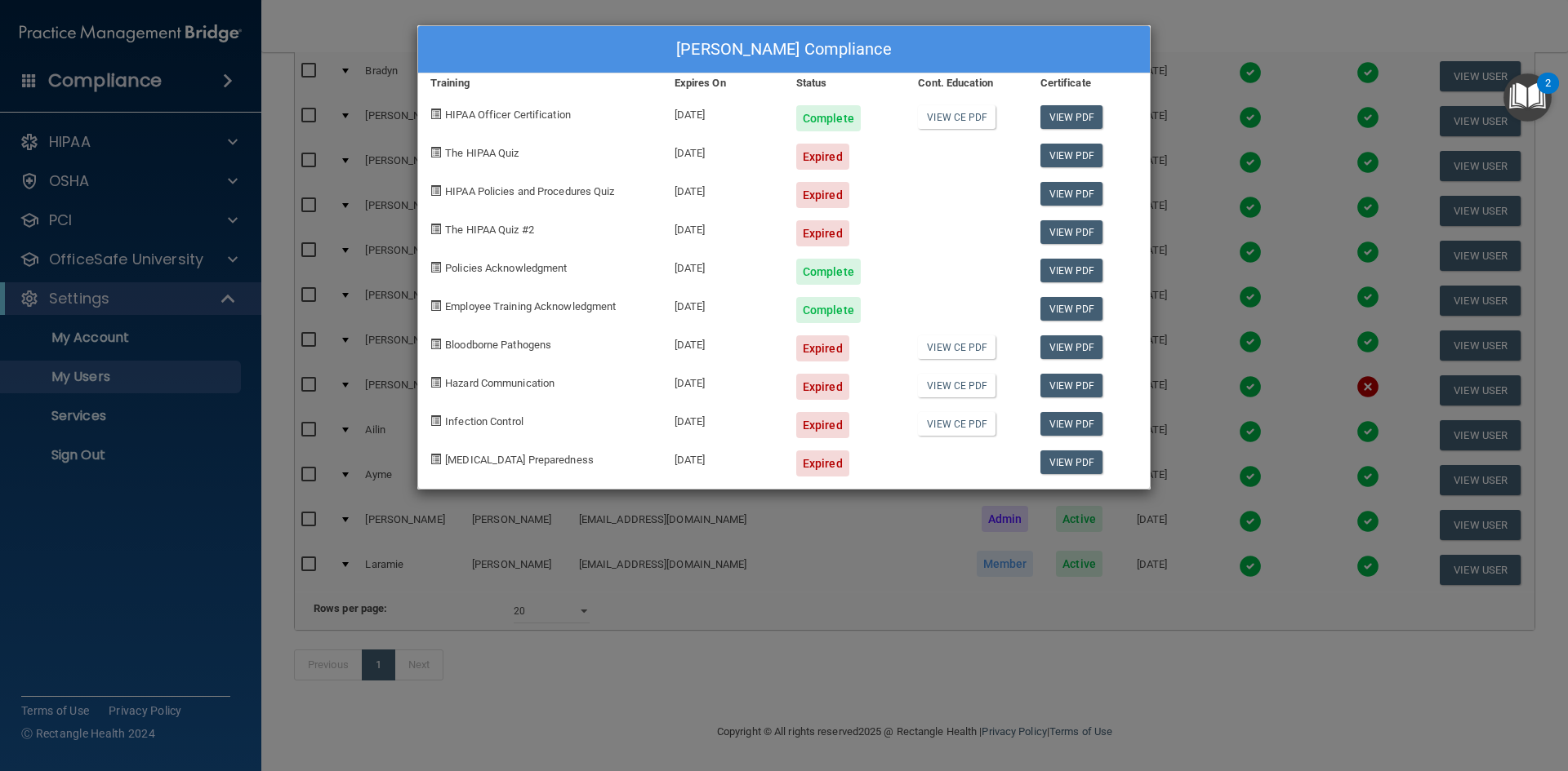
click at [1193, 171] on div "[PERSON_NAME] Compliance Training Expires On Status Cont. Education Certificate…" at bounding box center [784, 386] width 1568 height 771
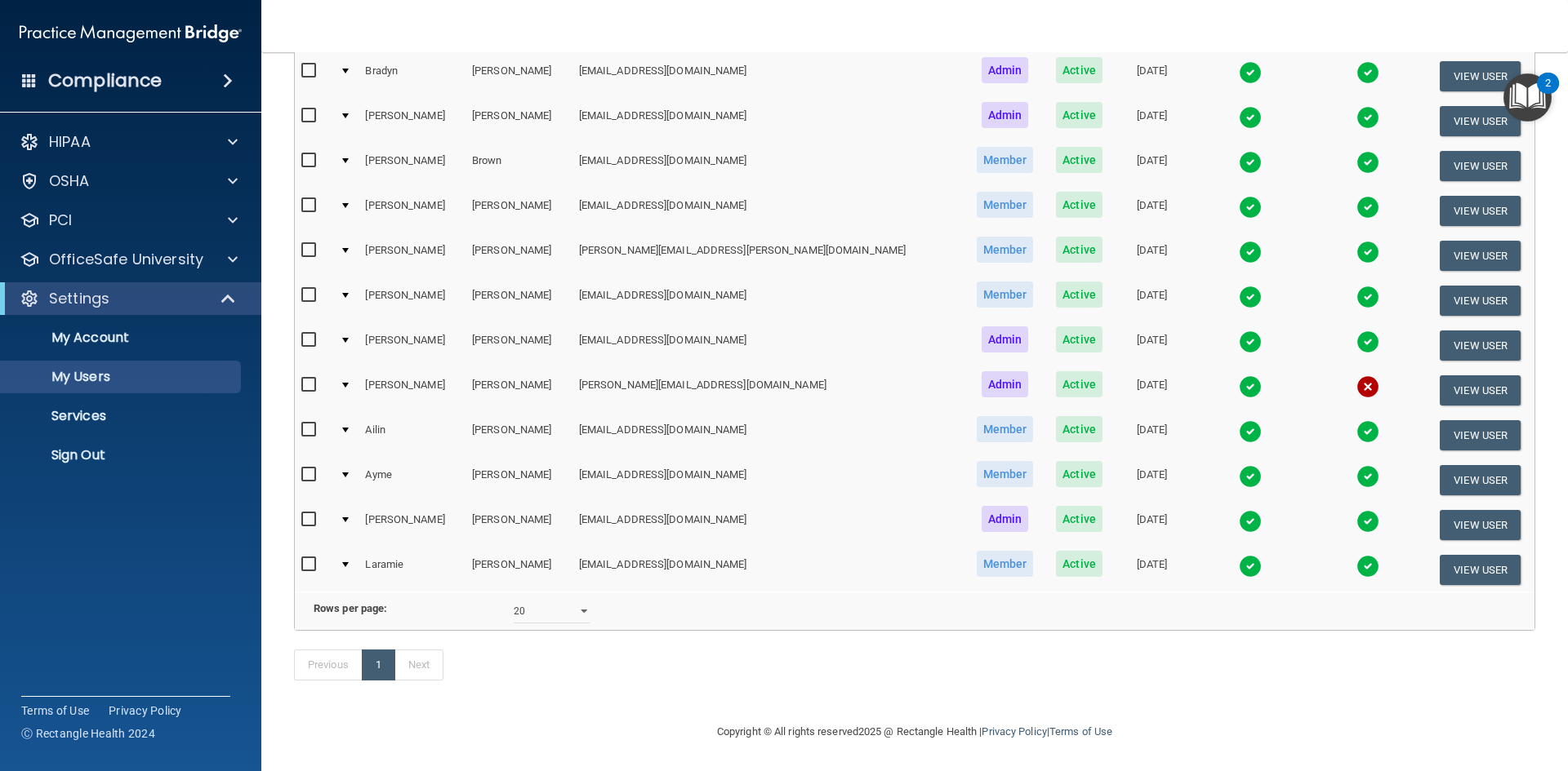
click at [1239, 375] on img at bounding box center [1250, 386] width 23 height 23
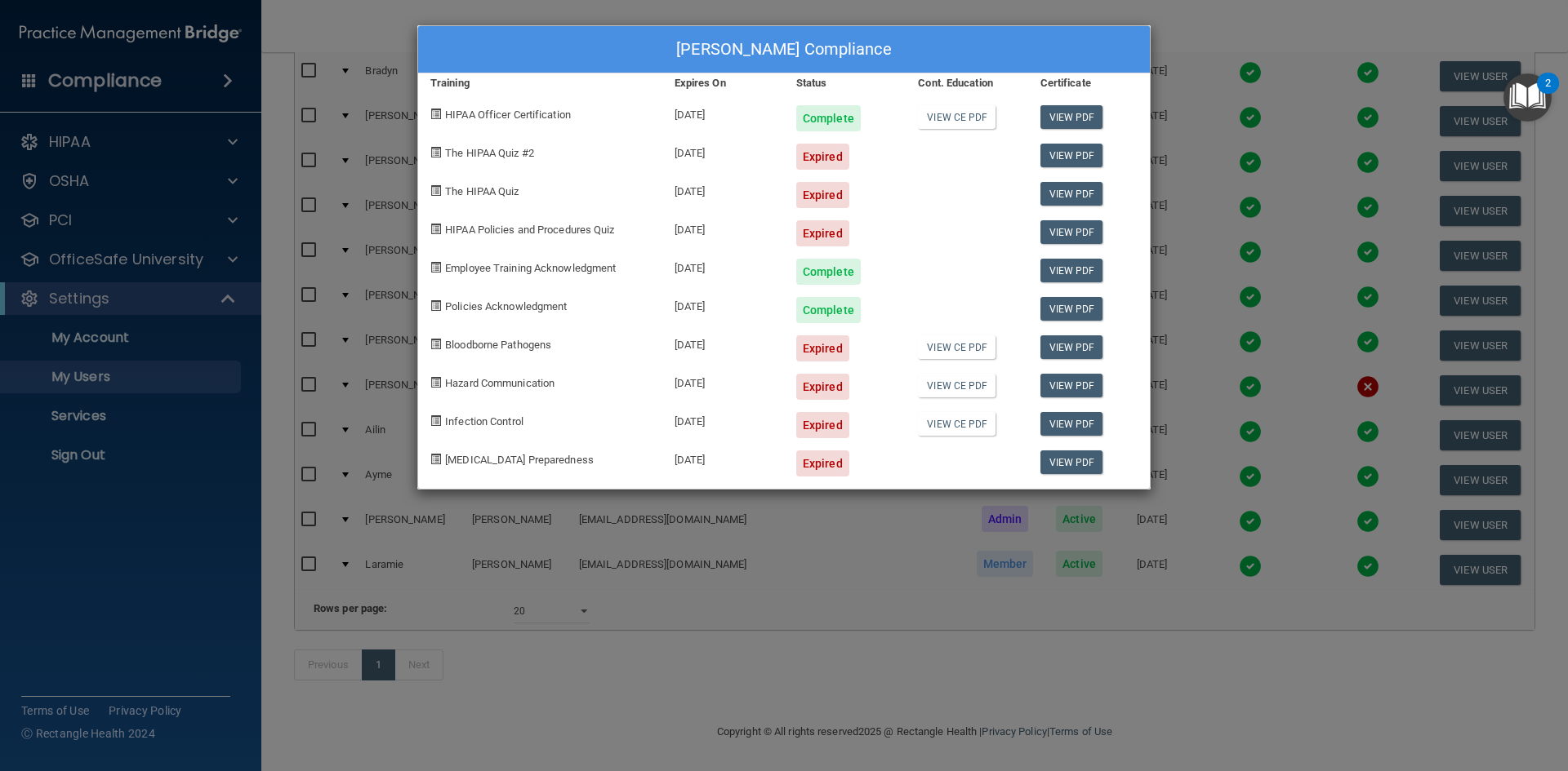
click at [1215, 38] on div "[PERSON_NAME] Compliance Training Expires On Status Cont. Education Certificate…" at bounding box center [784, 386] width 1568 height 771
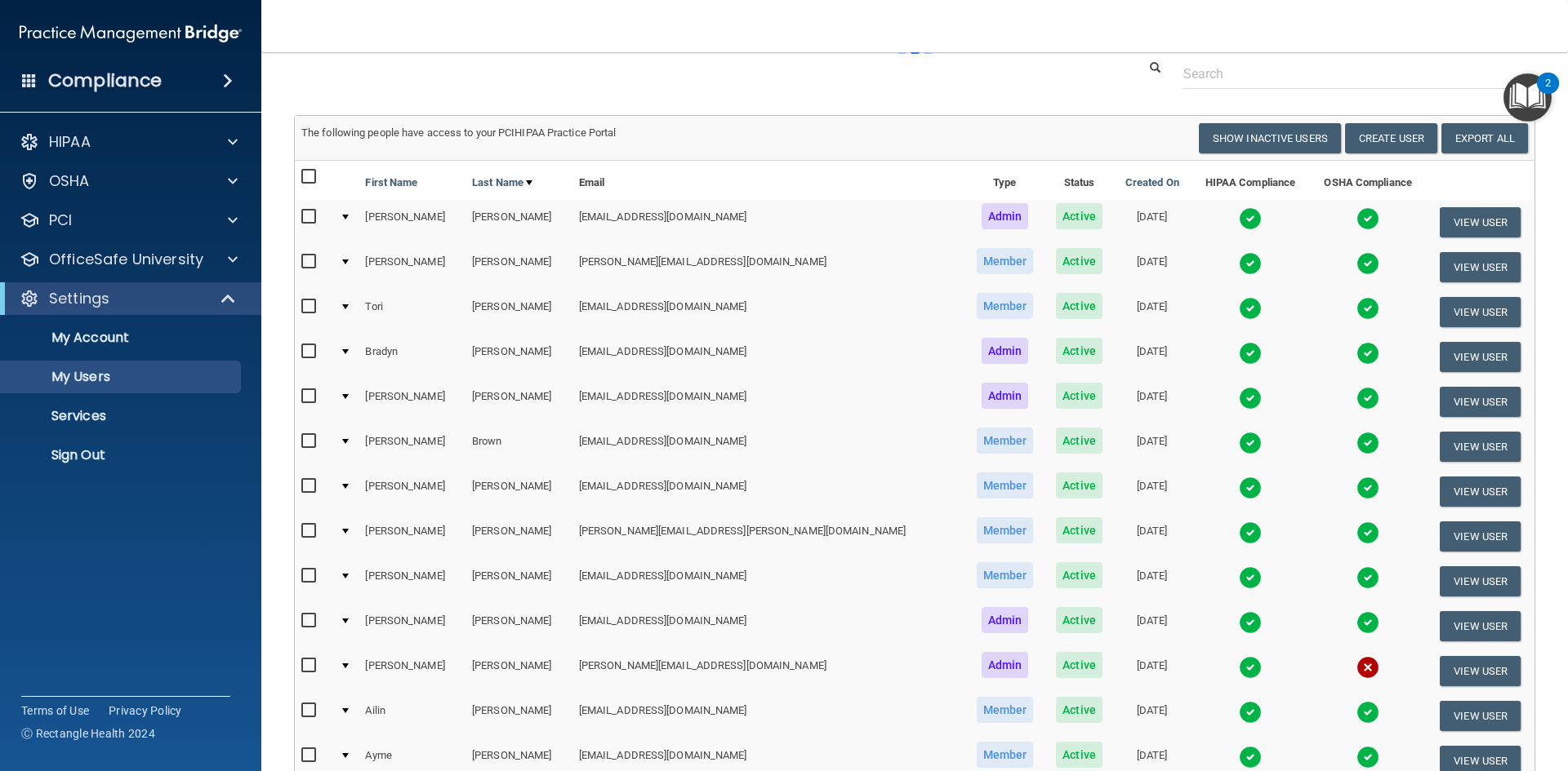
scroll to position [0, 0]
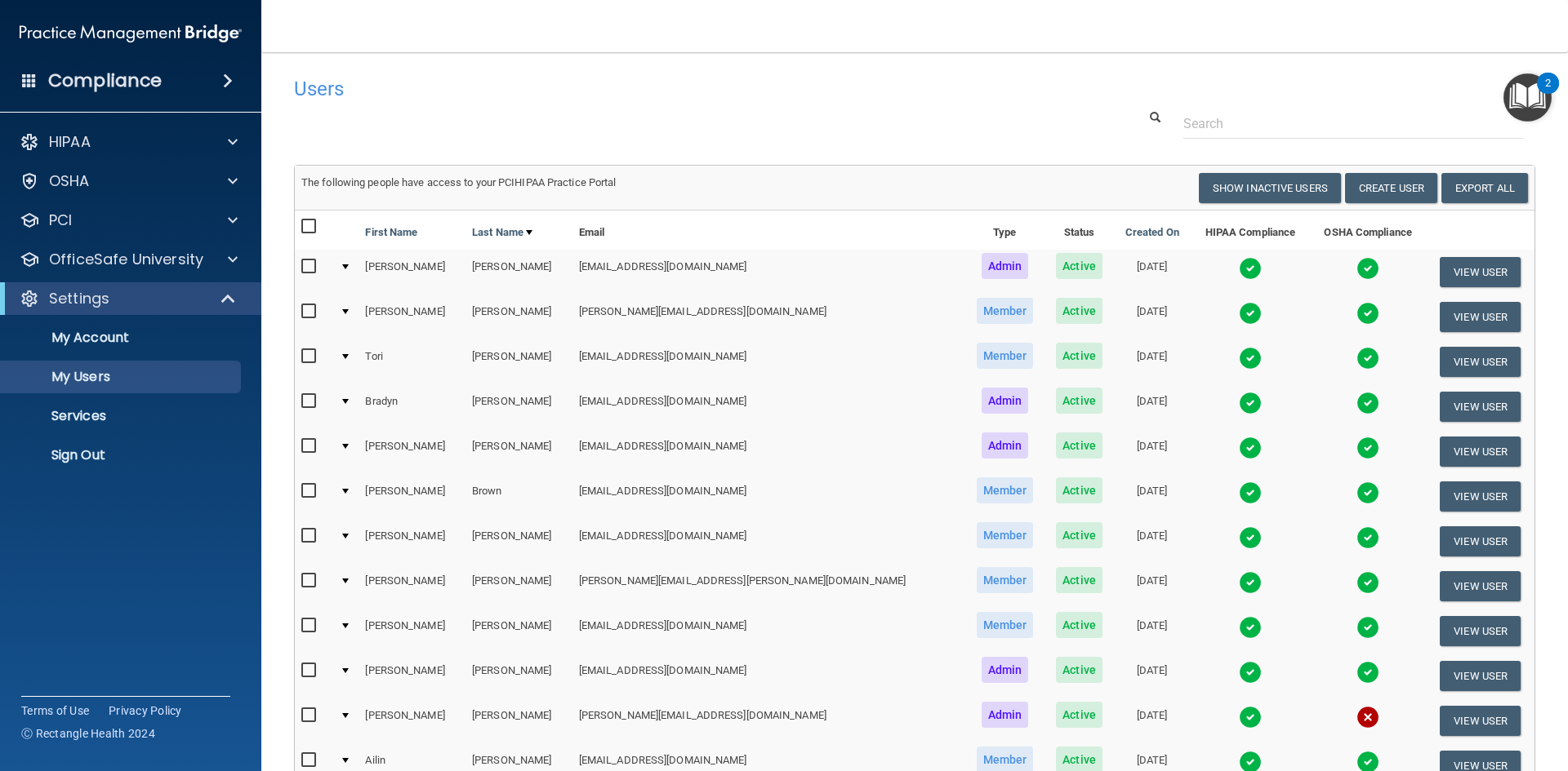
click at [1239, 270] on img at bounding box center [1250, 268] width 23 height 23
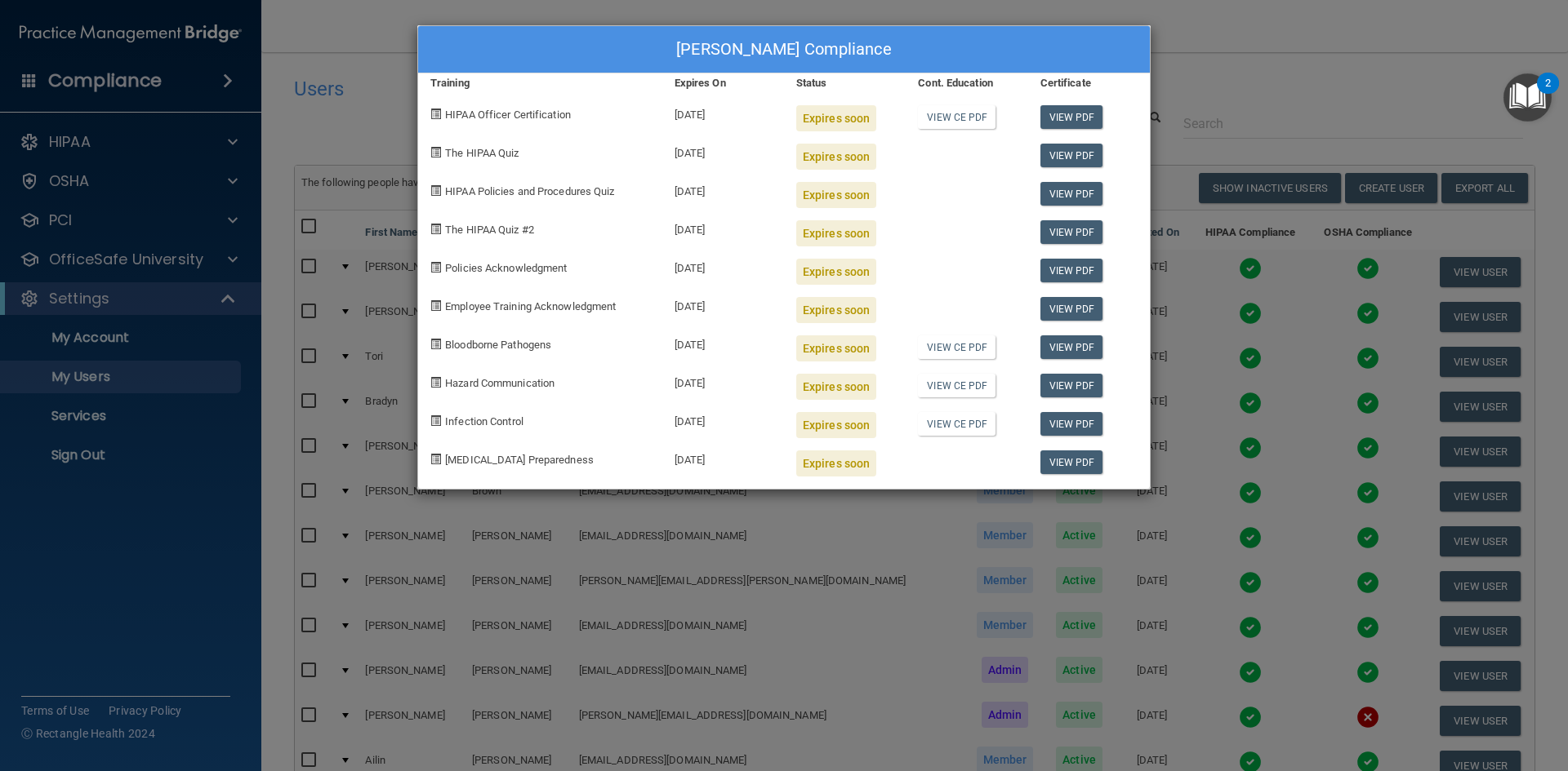
click at [1294, 359] on div "[PERSON_NAME] Compliance Training Expires On Status Cont. Education Certificate…" at bounding box center [784, 386] width 1568 height 771
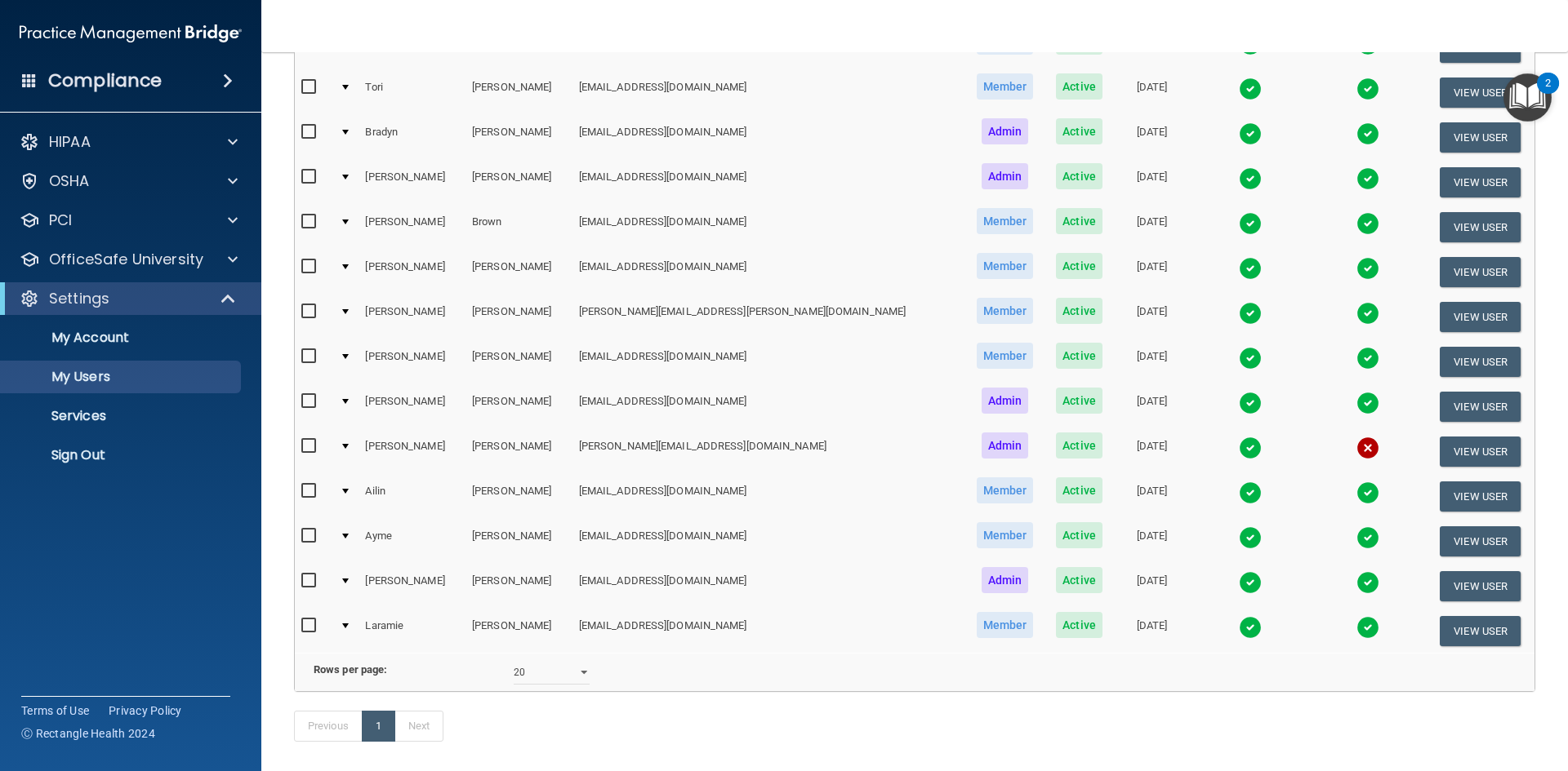
scroll to position [327, 0]
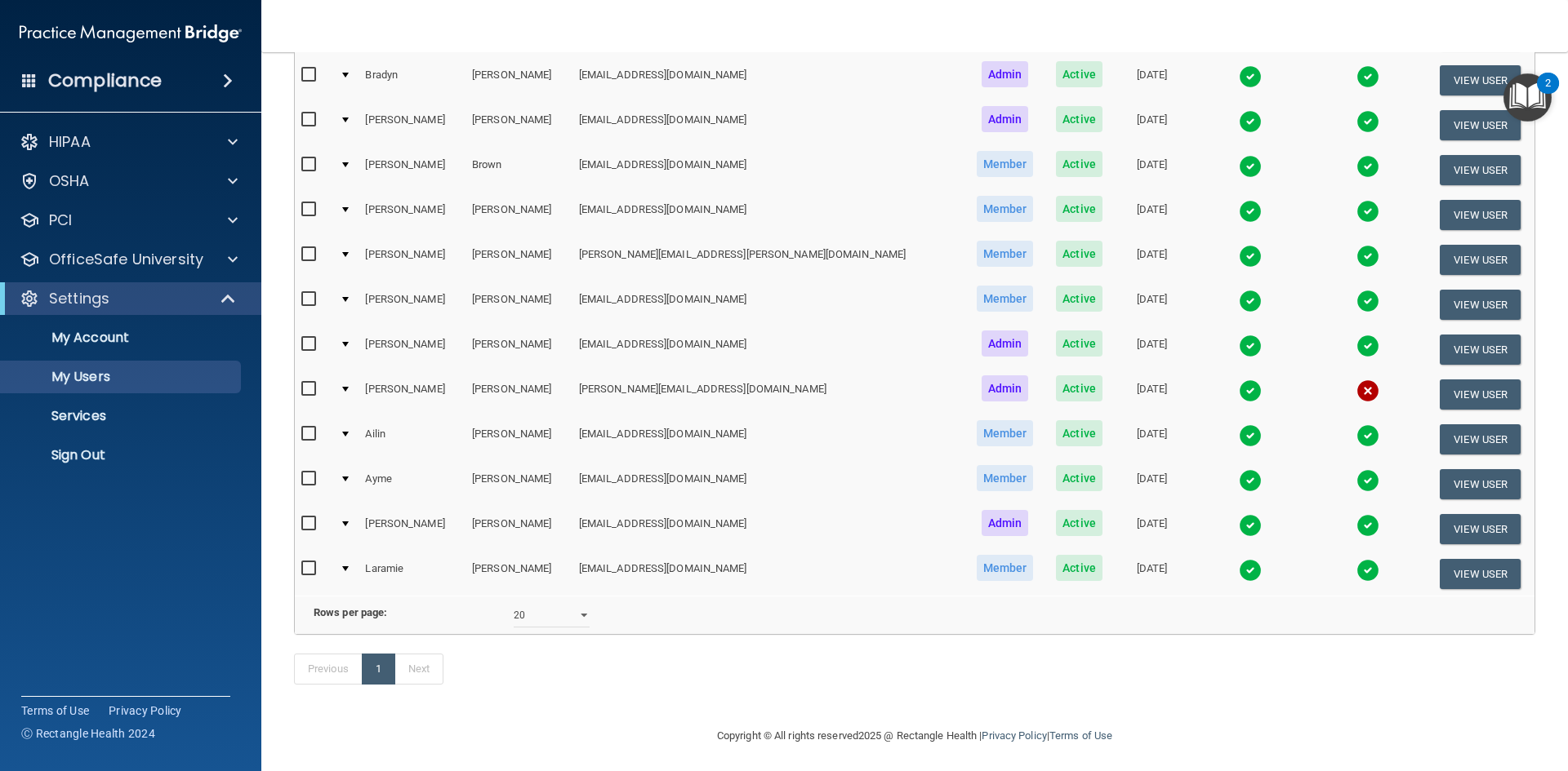
click at [298, 396] on td at bounding box center [314, 395] width 38 height 45
click at [312, 387] on input "checkbox" at bounding box center [311, 389] width 19 height 13
checkbox input "true"
drag, startPoint x: 308, startPoint y: 425, endPoint x: 306, endPoint y: 437, distance: 12.2
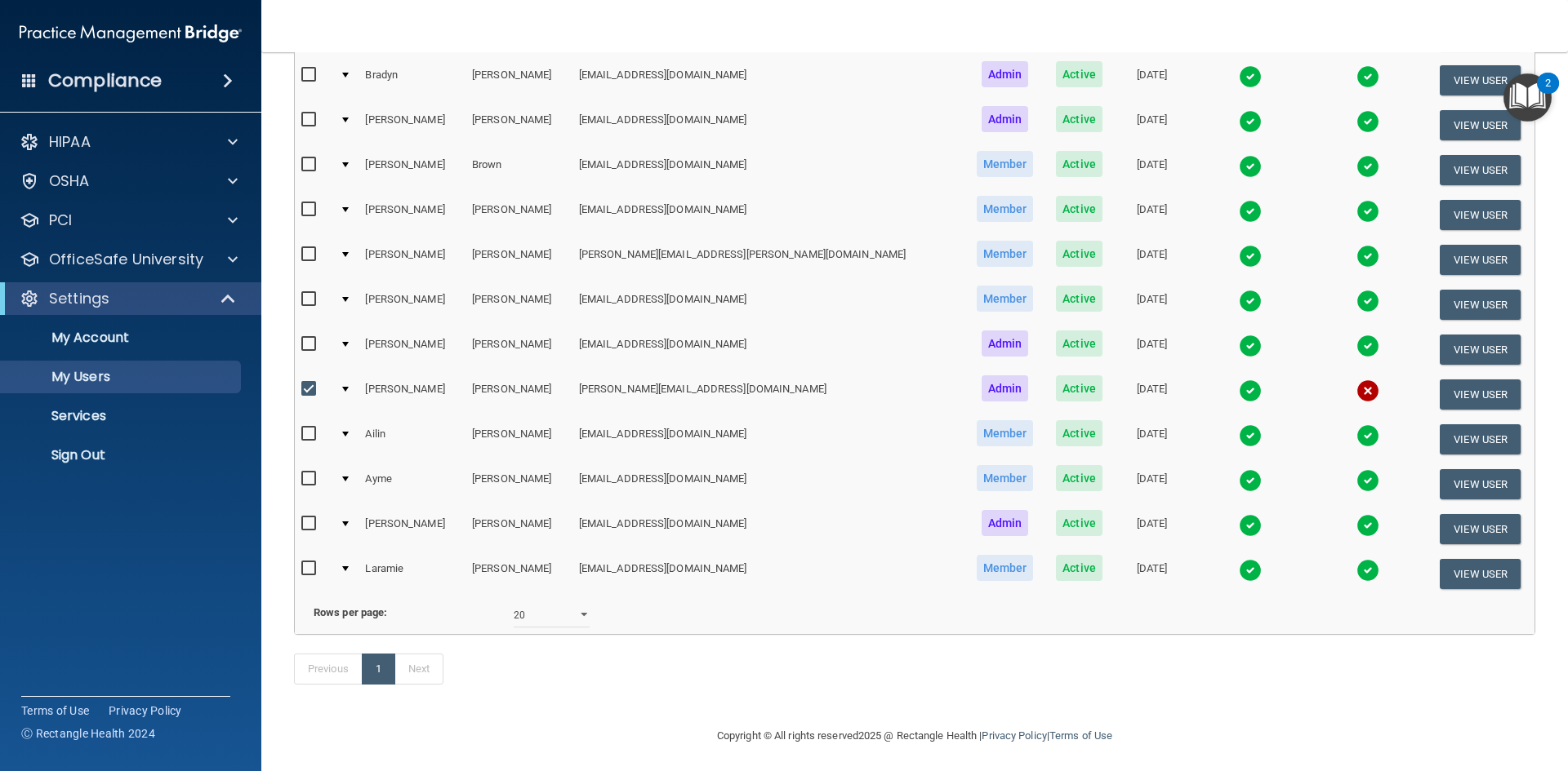
click at [306, 428] on input "checkbox" at bounding box center [311, 434] width 19 height 13
checkbox input "true"
click at [310, 481] on input "checkbox" at bounding box center [311, 479] width 19 height 13
checkbox input "true"
click at [305, 518] on input "checkbox" at bounding box center [311, 523] width 19 height 13
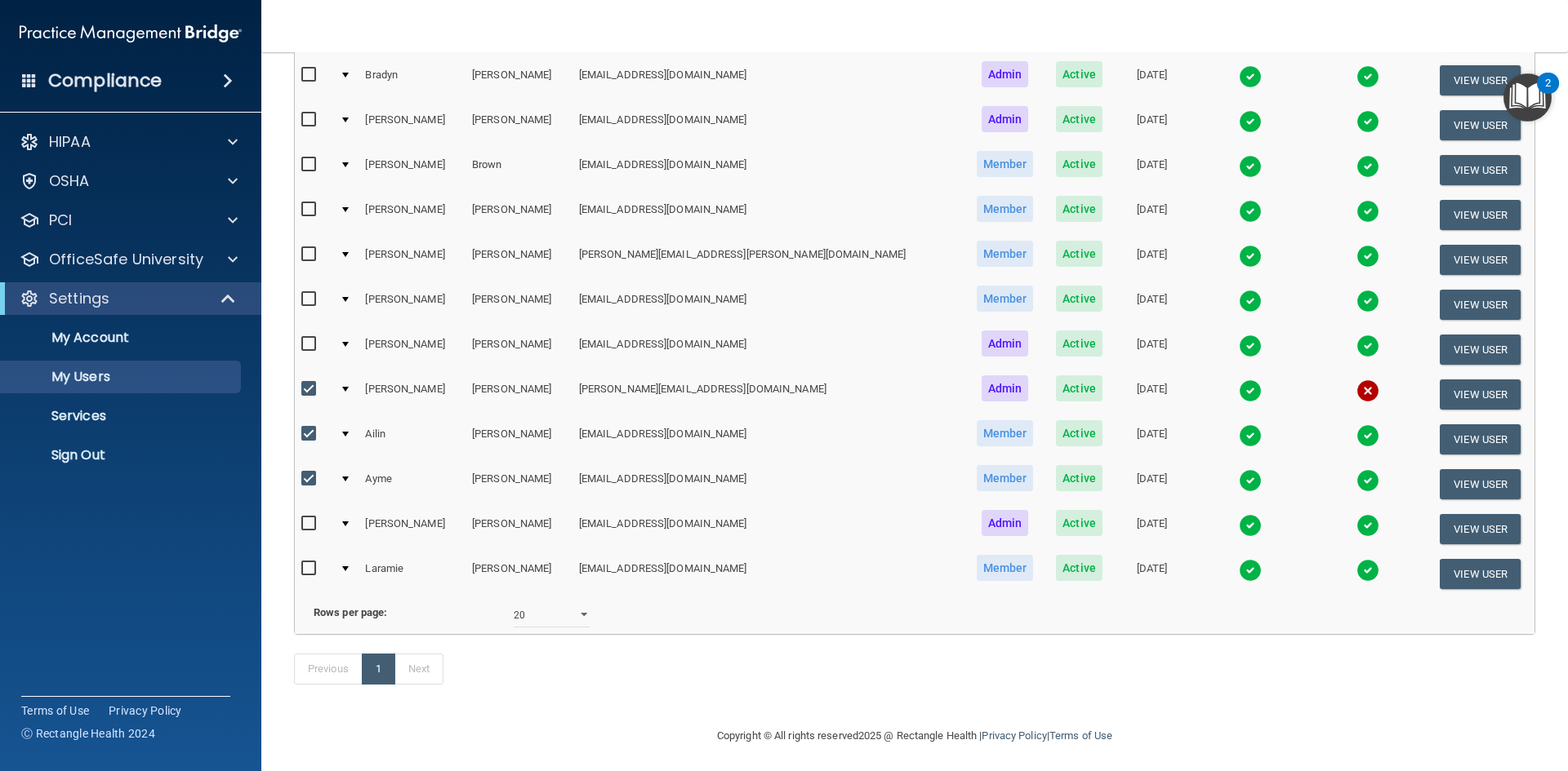
checkbox input "true"
click at [313, 572] on input "checkbox" at bounding box center [311, 568] width 19 height 13
checkbox input "true"
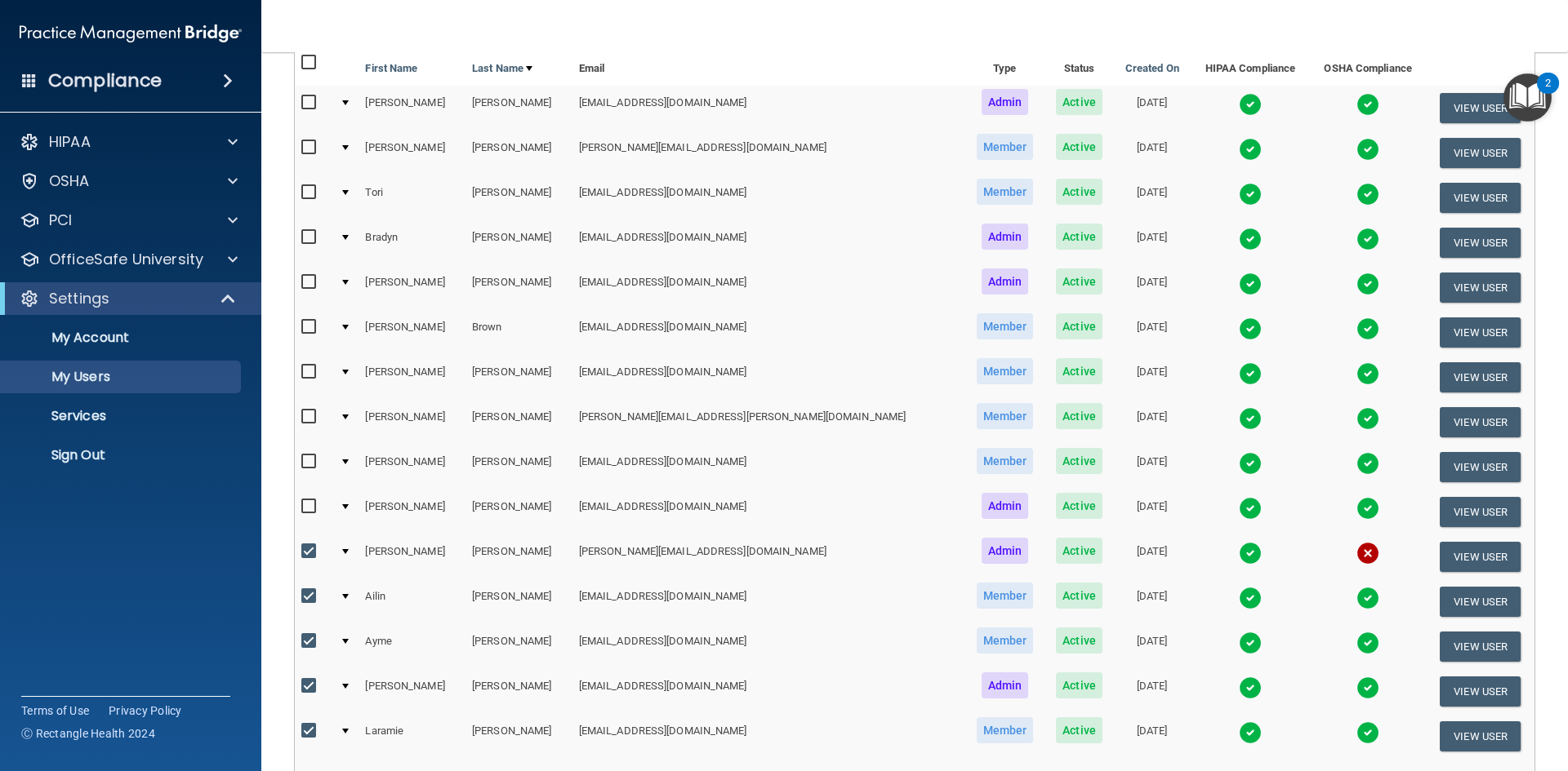
scroll to position [165, 0]
click at [306, 459] on input "checkbox" at bounding box center [311, 462] width 19 height 13
checkbox input "true"
click at [312, 421] on input "checkbox" at bounding box center [311, 417] width 19 height 13
checkbox input "true"
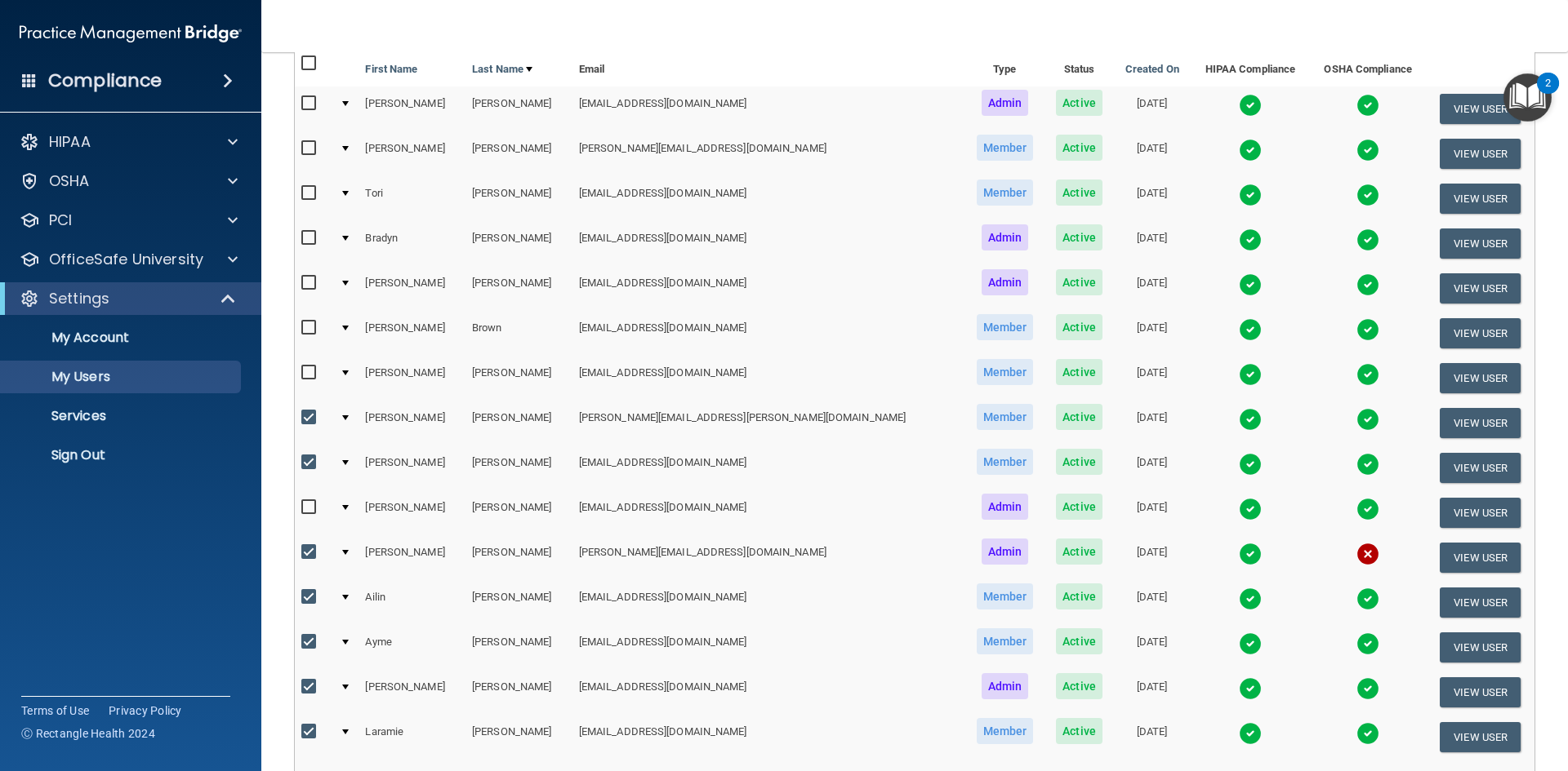
scroll to position [84, 0]
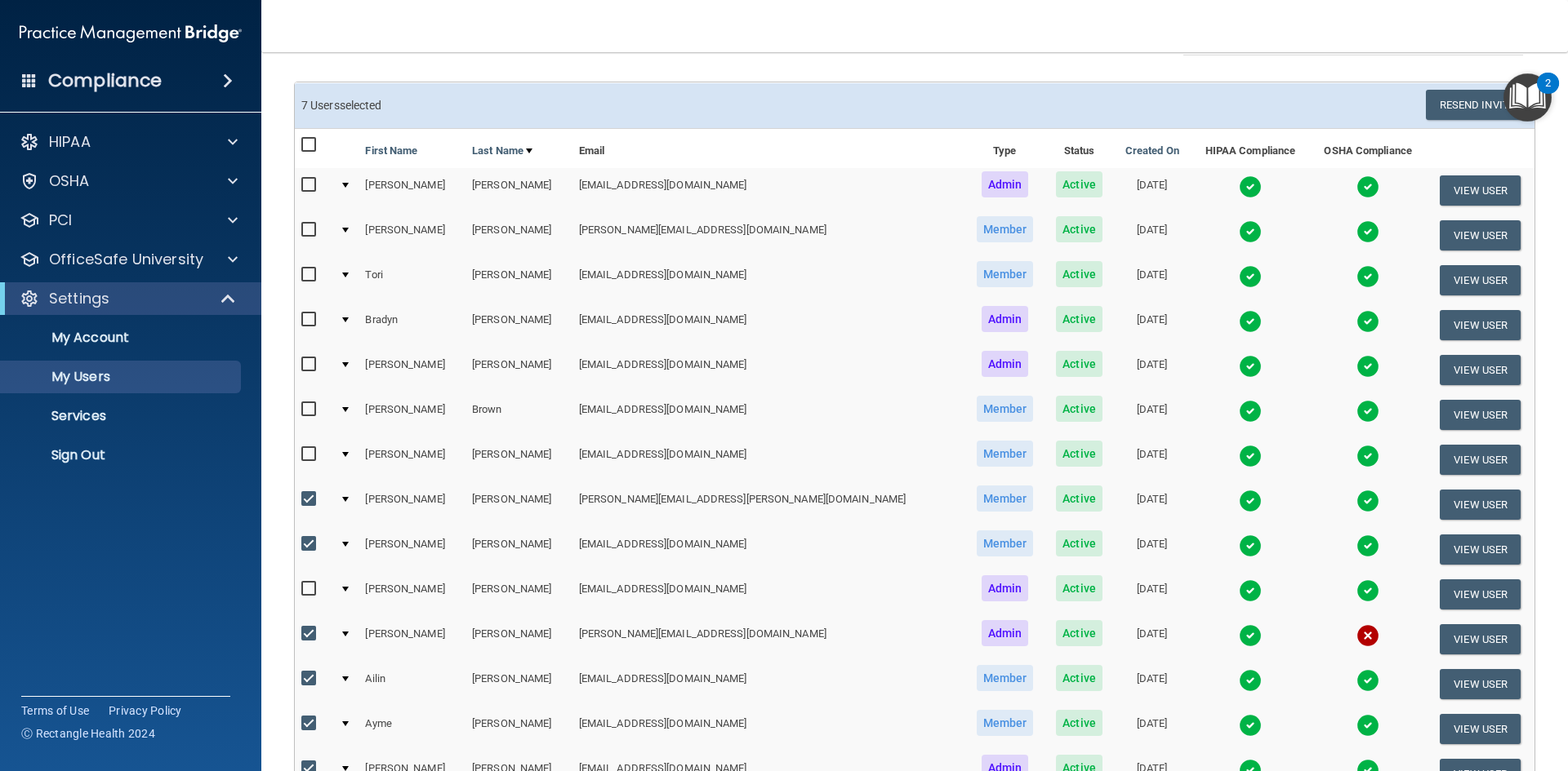
click at [299, 448] on td at bounding box center [314, 460] width 38 height 45
click at [306, 451] on input "checkbox" at bounding box center [311, 454] width 19 height 13
checkbox input "true"
click at [310, 411] on input "checkbox" at bounding box center [311, 410] width 19 height 13
checkbox input "true"
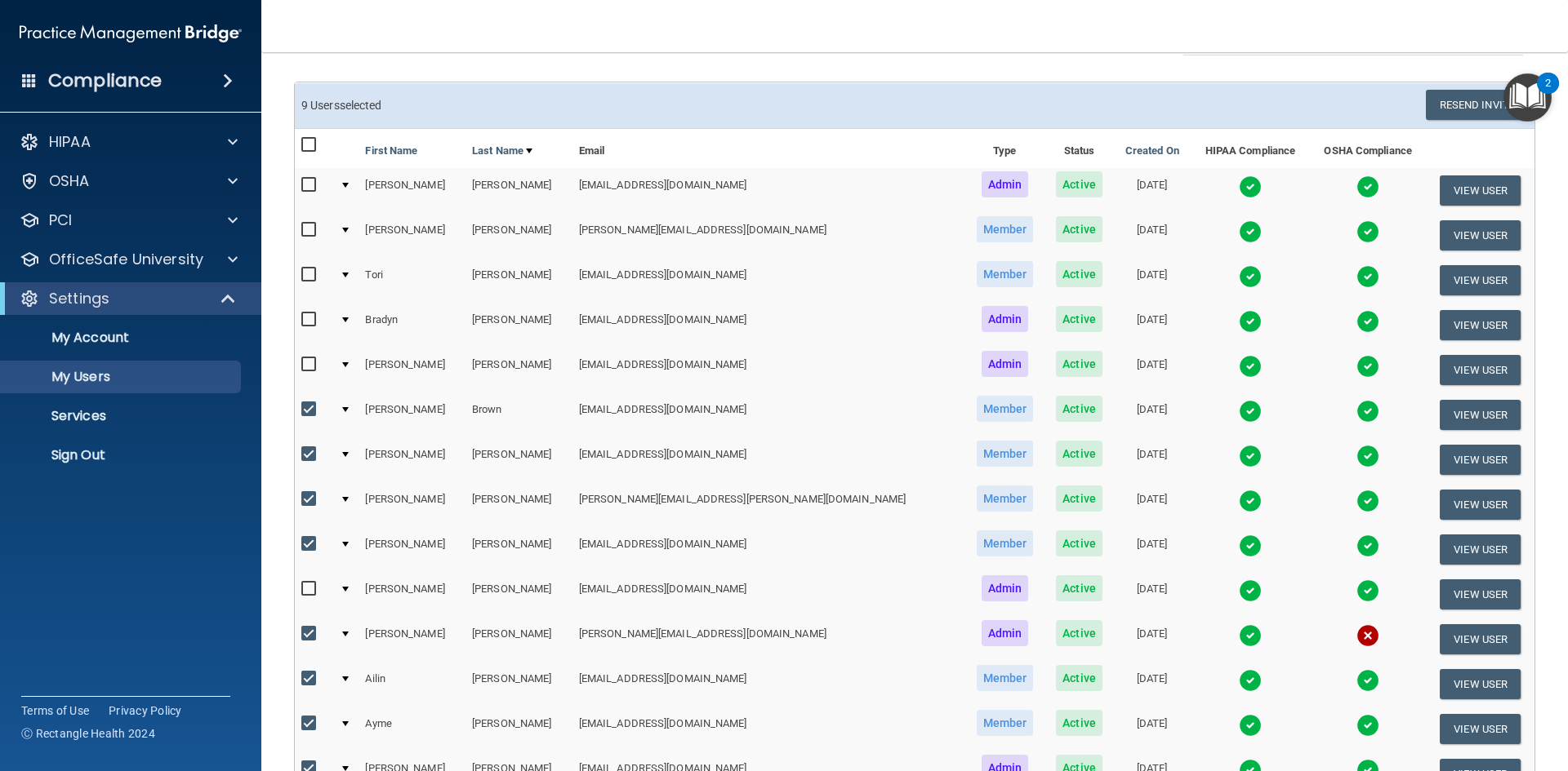
click at [309, 368] on input "checkbox" at bounding box center [311, 365] width 19 height 13
checkbox input "true"
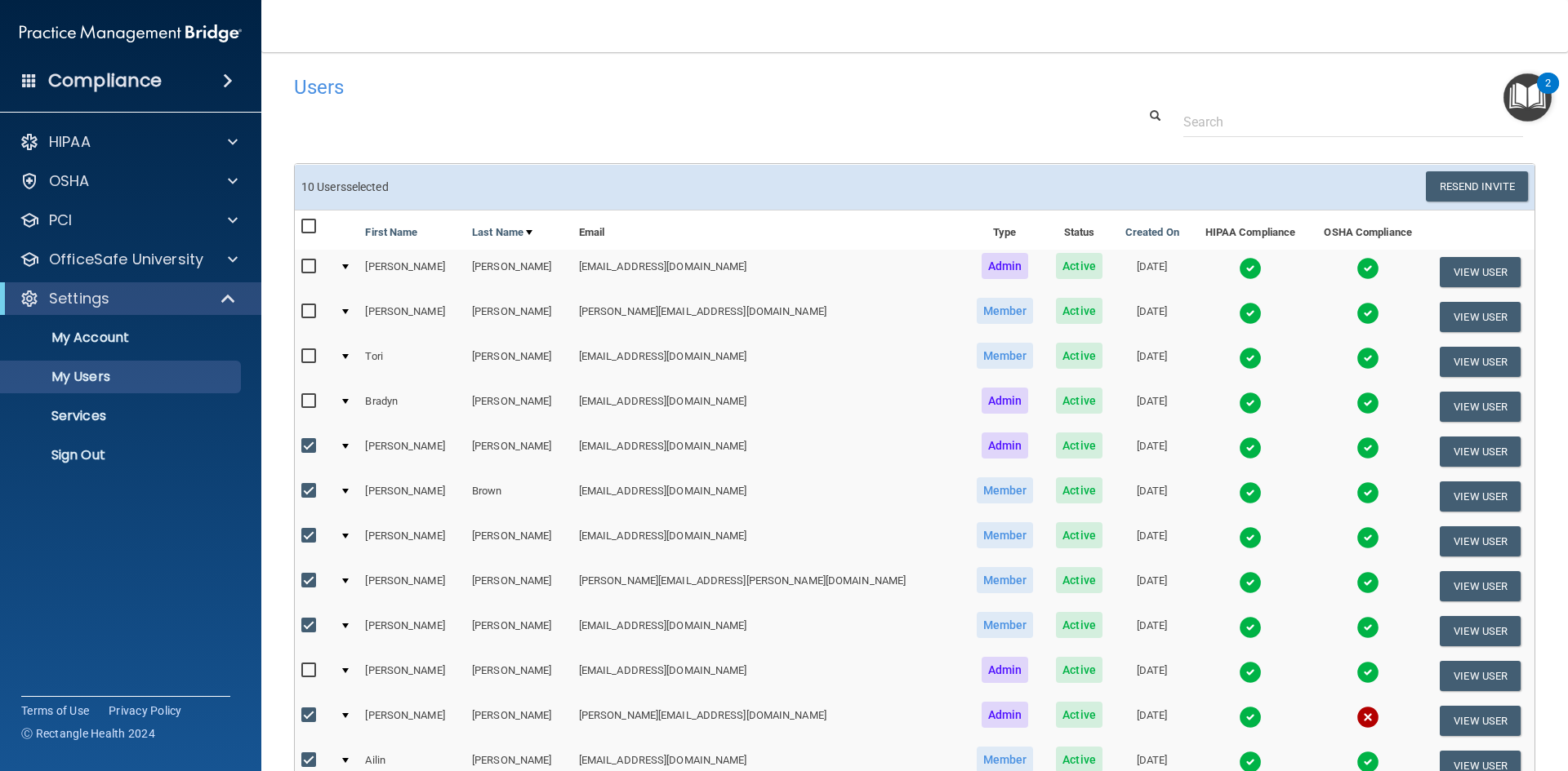
scroll to position [0, 0]
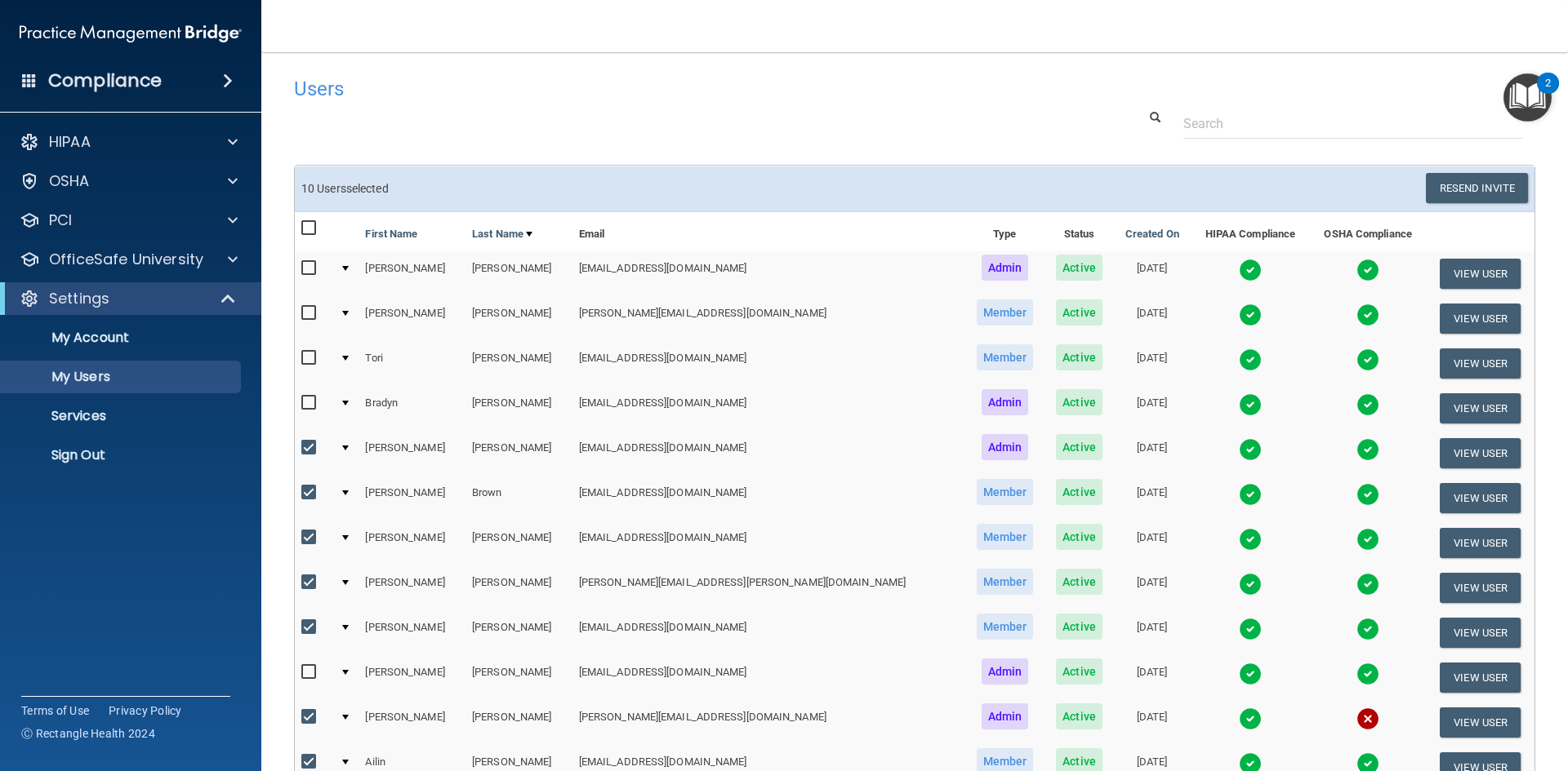
click at [307, 404] on input "checkbox" at bounding box center [311, 403] width 19 height 13
checkbox input "true"
click at [311, 352] on input "checkbox" at bounding box center [311, 358] width 19 height 13
checkbox input "true"
click at [308, 313] on input "checkbox" at bounding box center [311, 313] width 19 height 13
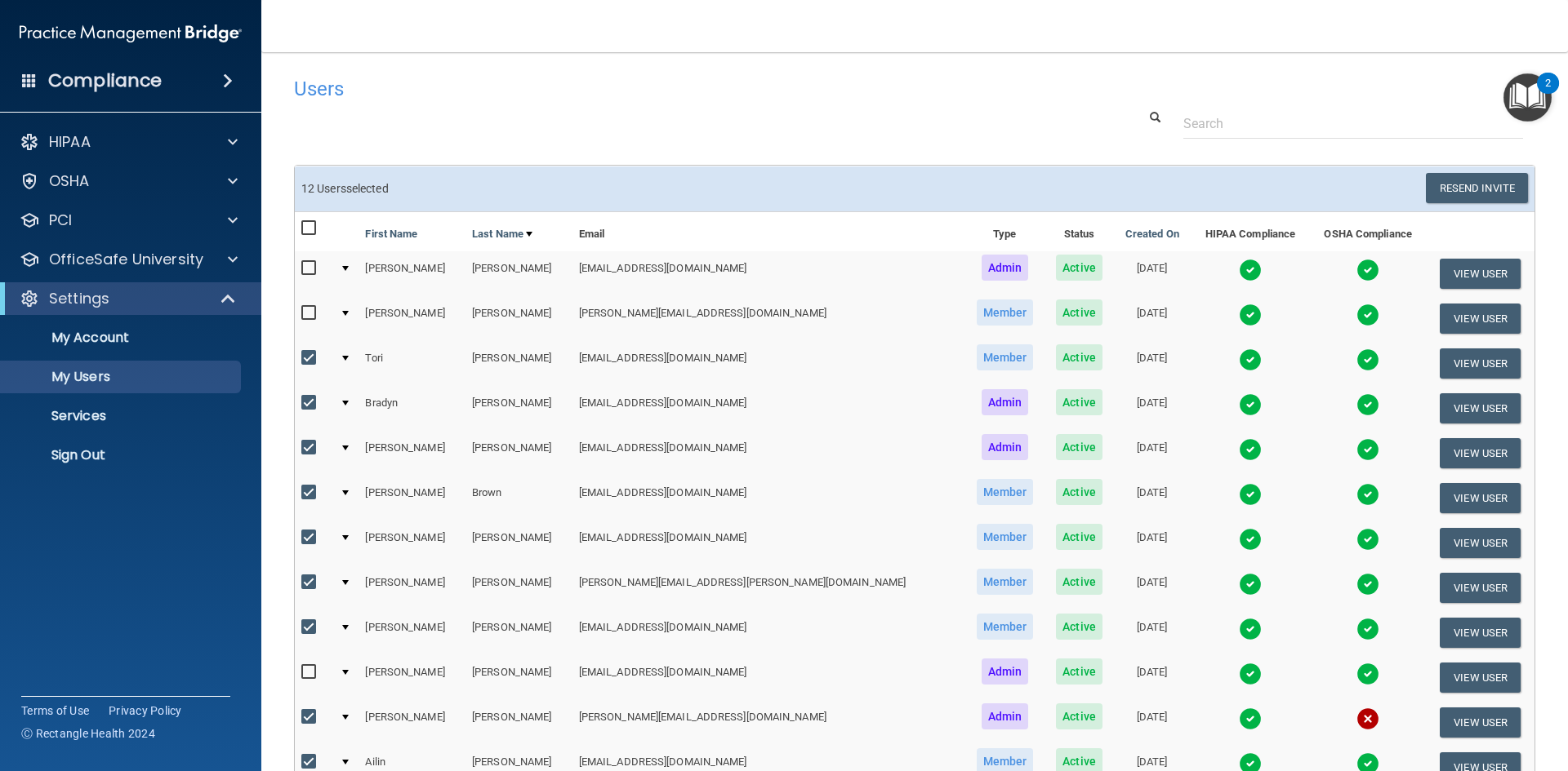
checkbox input "true"
click at [305, 264] on input "checkbox" at bounding box center [311, 268] width 19 height 13
checkbox input "true"
click at [1442, 180] on button "Resend Invite" at bounding box center [1477, 188] width 102 height 30
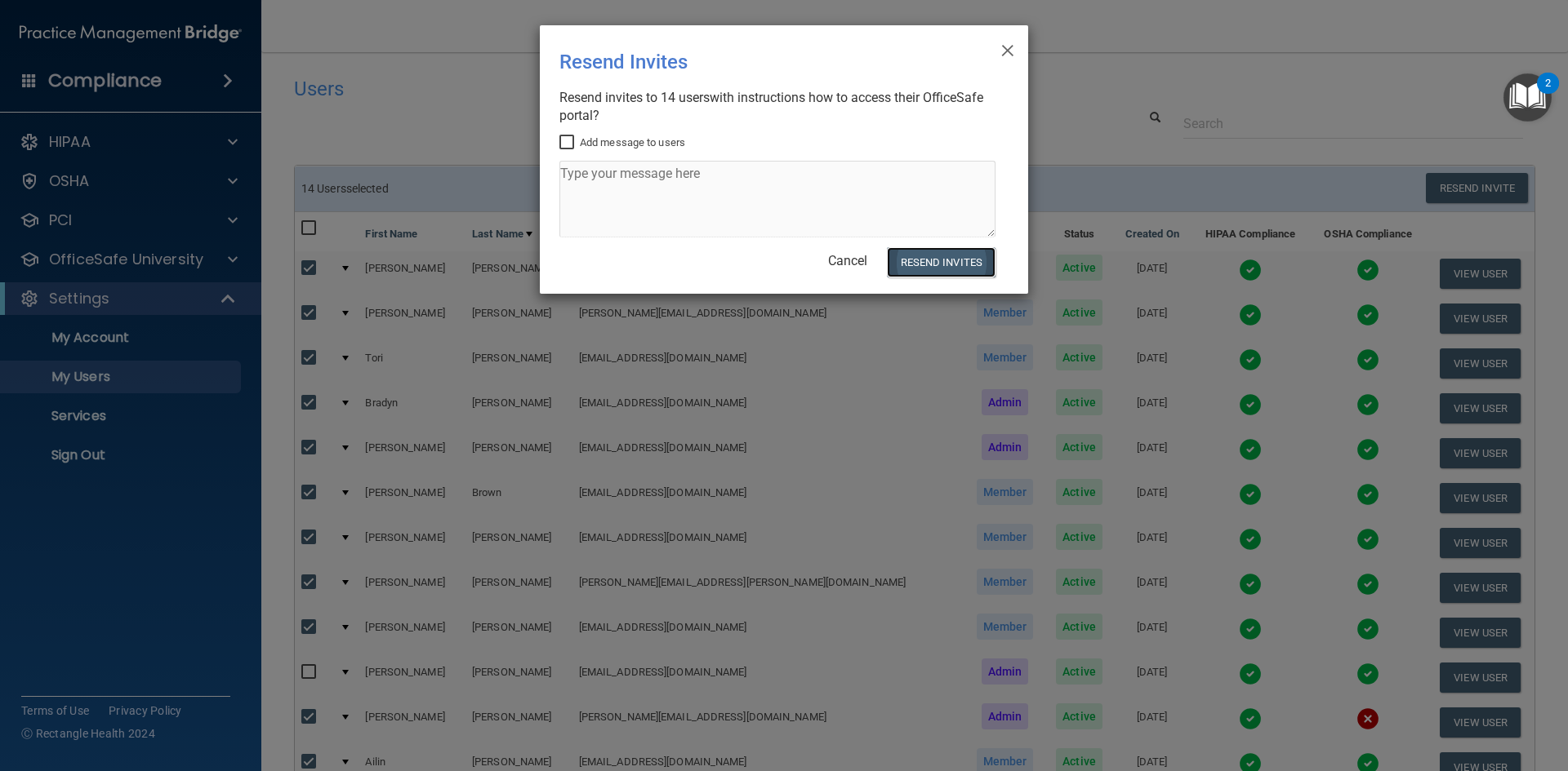
click at [912, 261] on button "Resend Invites" at bounding box center [941, 262] width 109 height 30
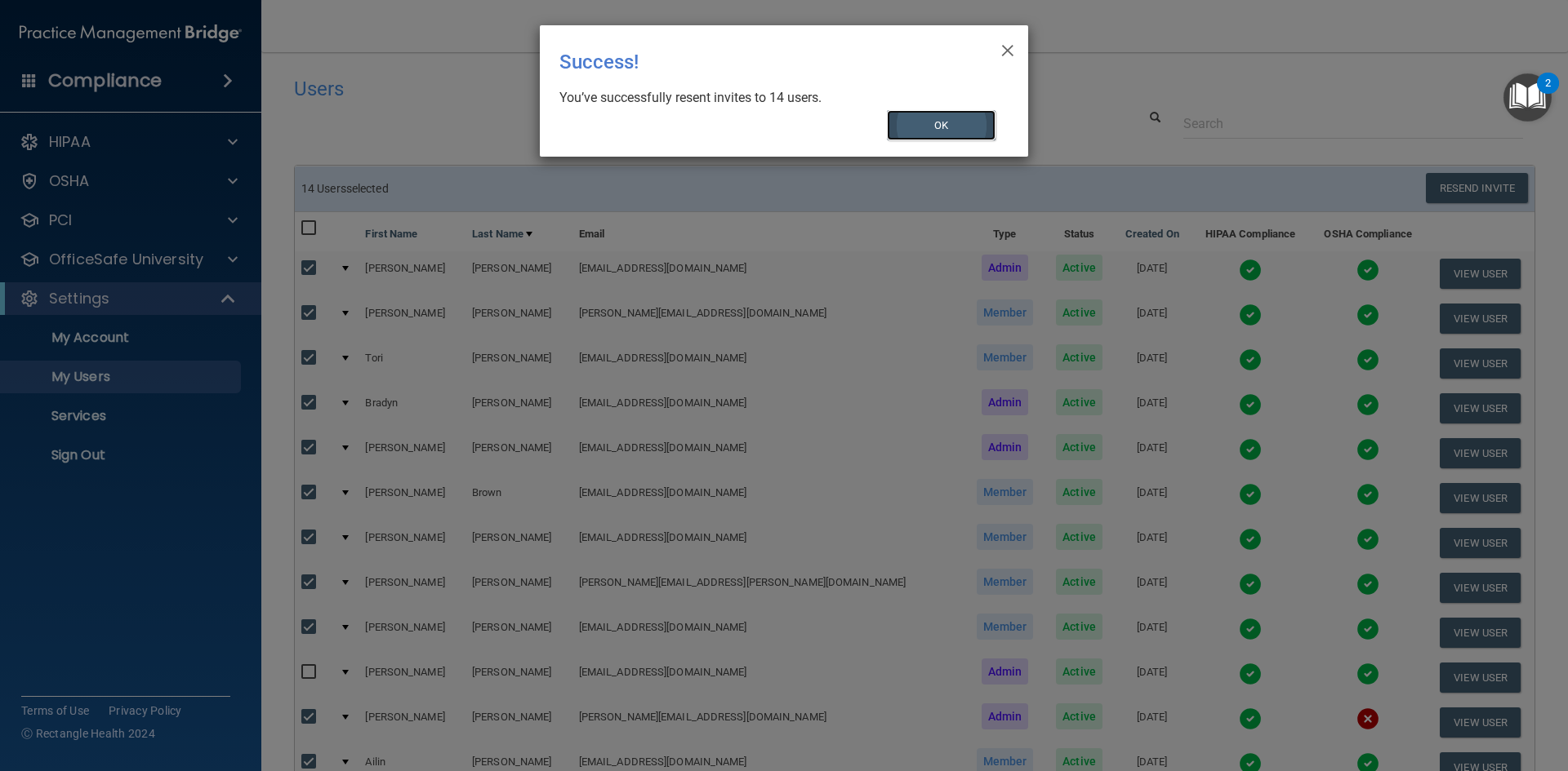
click at [959, 122] on button "OK" at bounding box center [941, 125] width 110 height 30
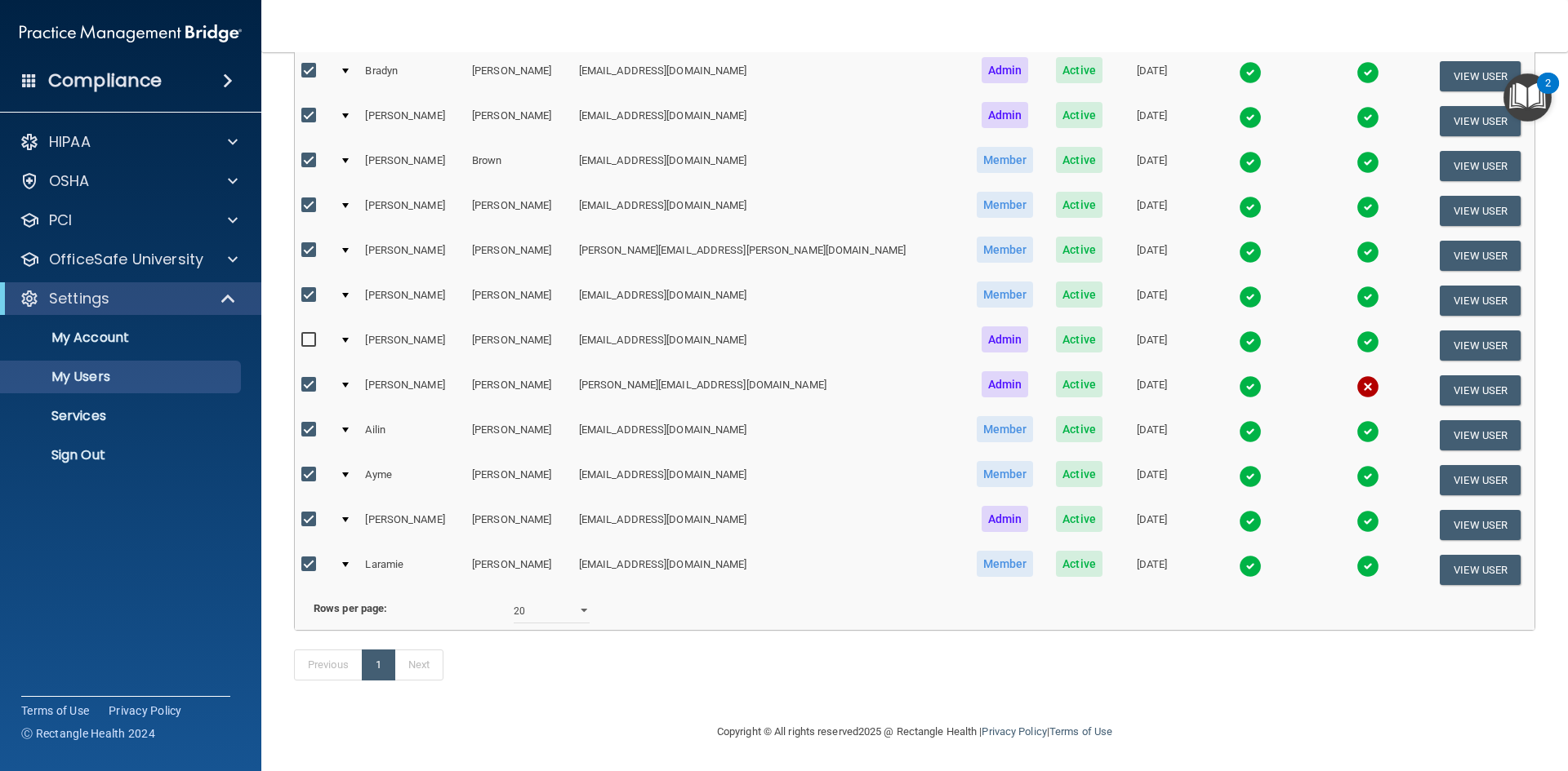
scroll to position [357, 0]
click at [1357, 330] on img at bounding box center [1368, 342] width 23 height 23
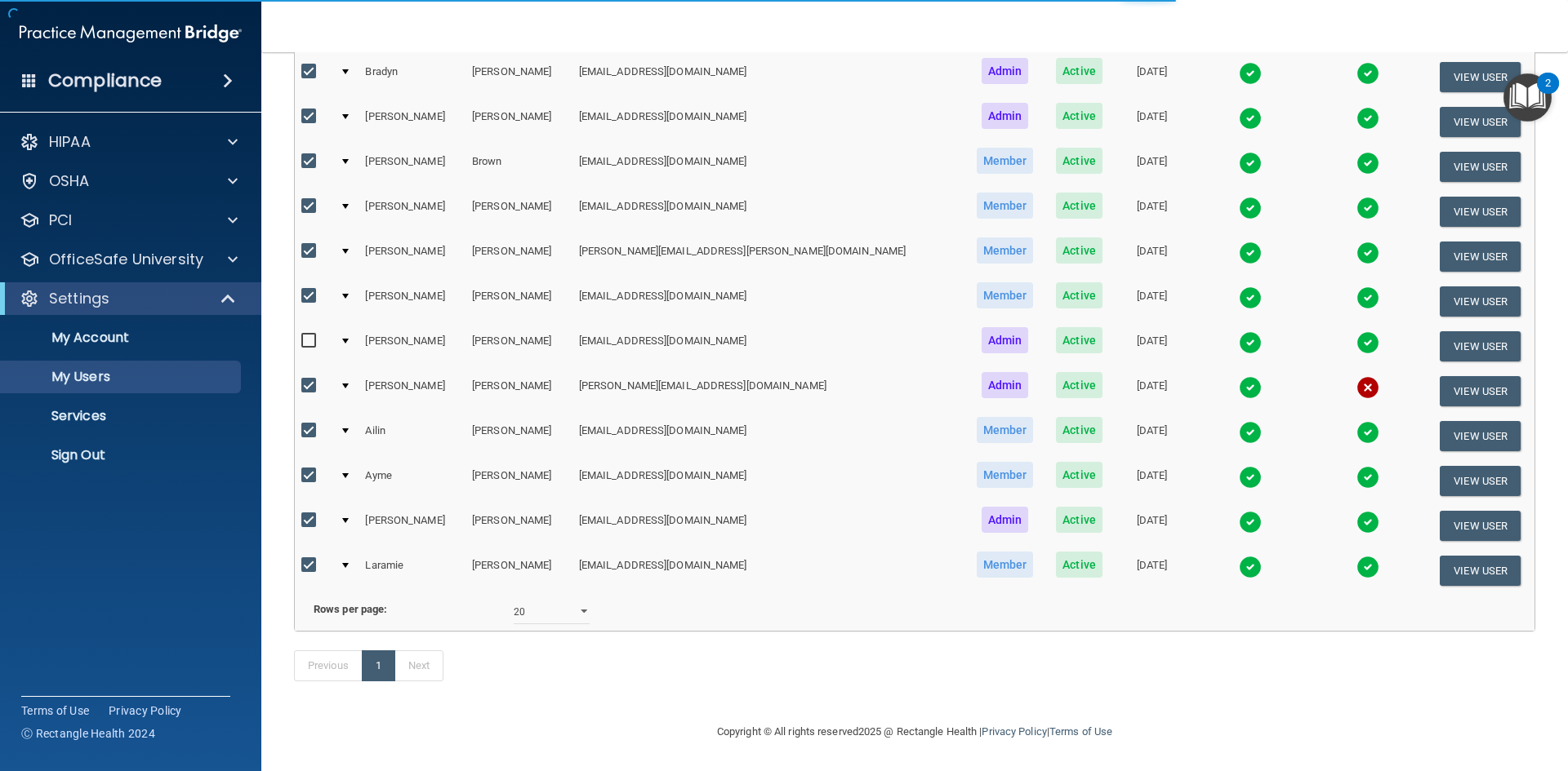
click at [1357, 335] on img at bounding box center [1368, 342] width 23 height 23
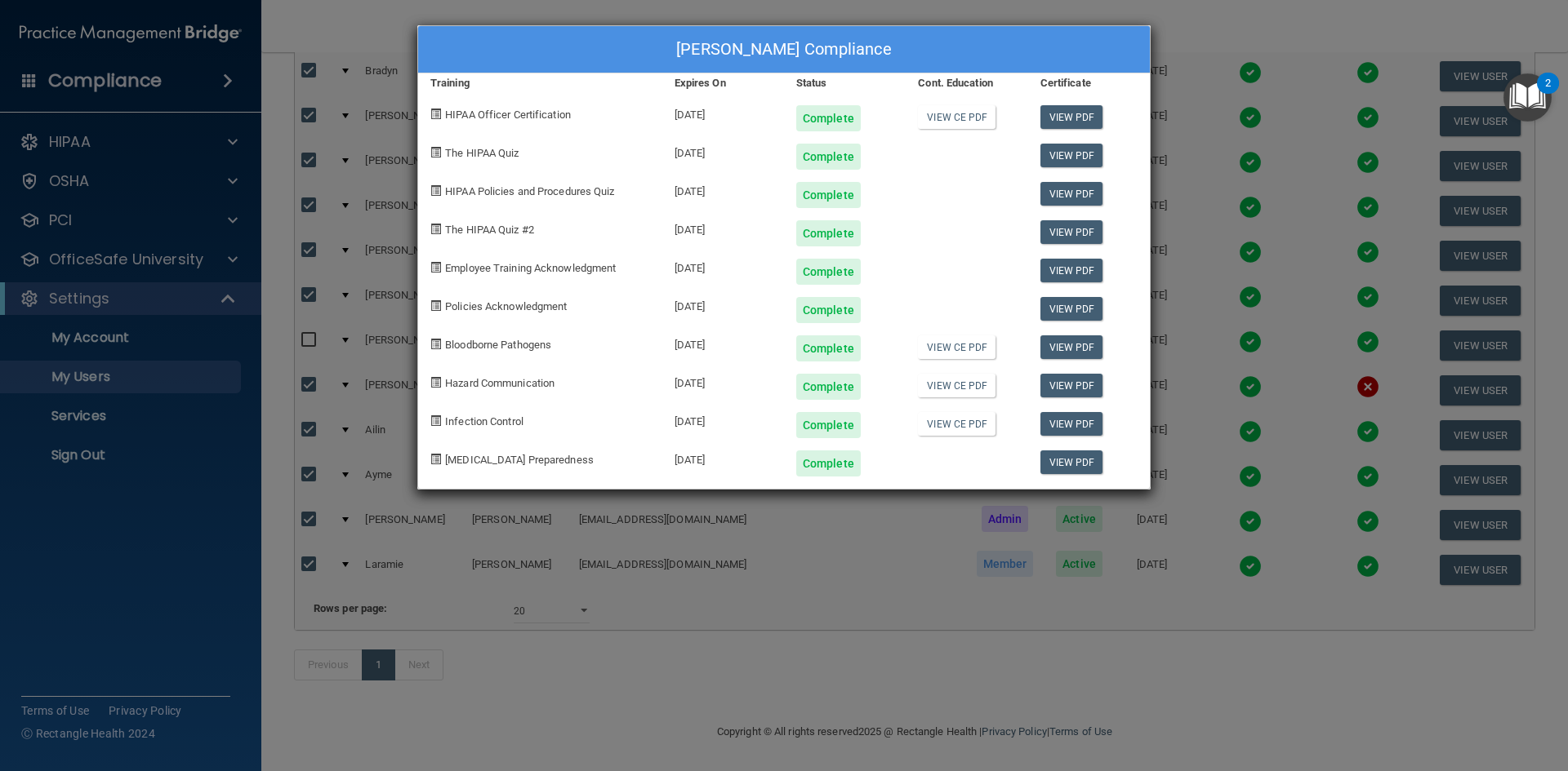
click at [954, 681] on div "[PERSON_NAME] Compliance Training Expires On Status Cont. Education Certificate…" at bounding box center [784, 386] width 1568 height 771
click at [717, 685] on div "[PERSON_NAME] Compliance Training Expires On Status Cont. Education Certificate…" at bounding box center [784, 386] width 1568 height 771
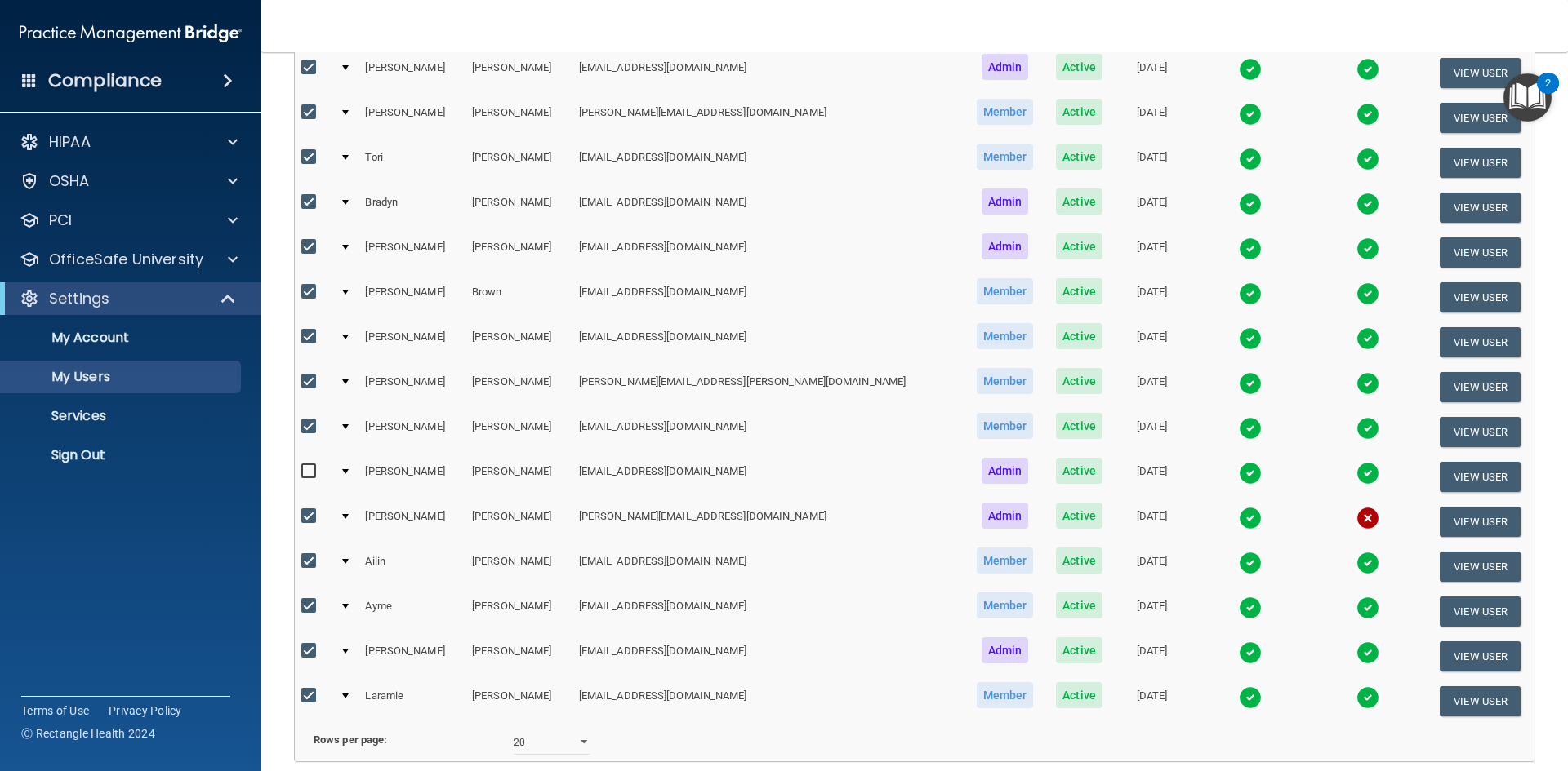
scroll to position [0, 0]
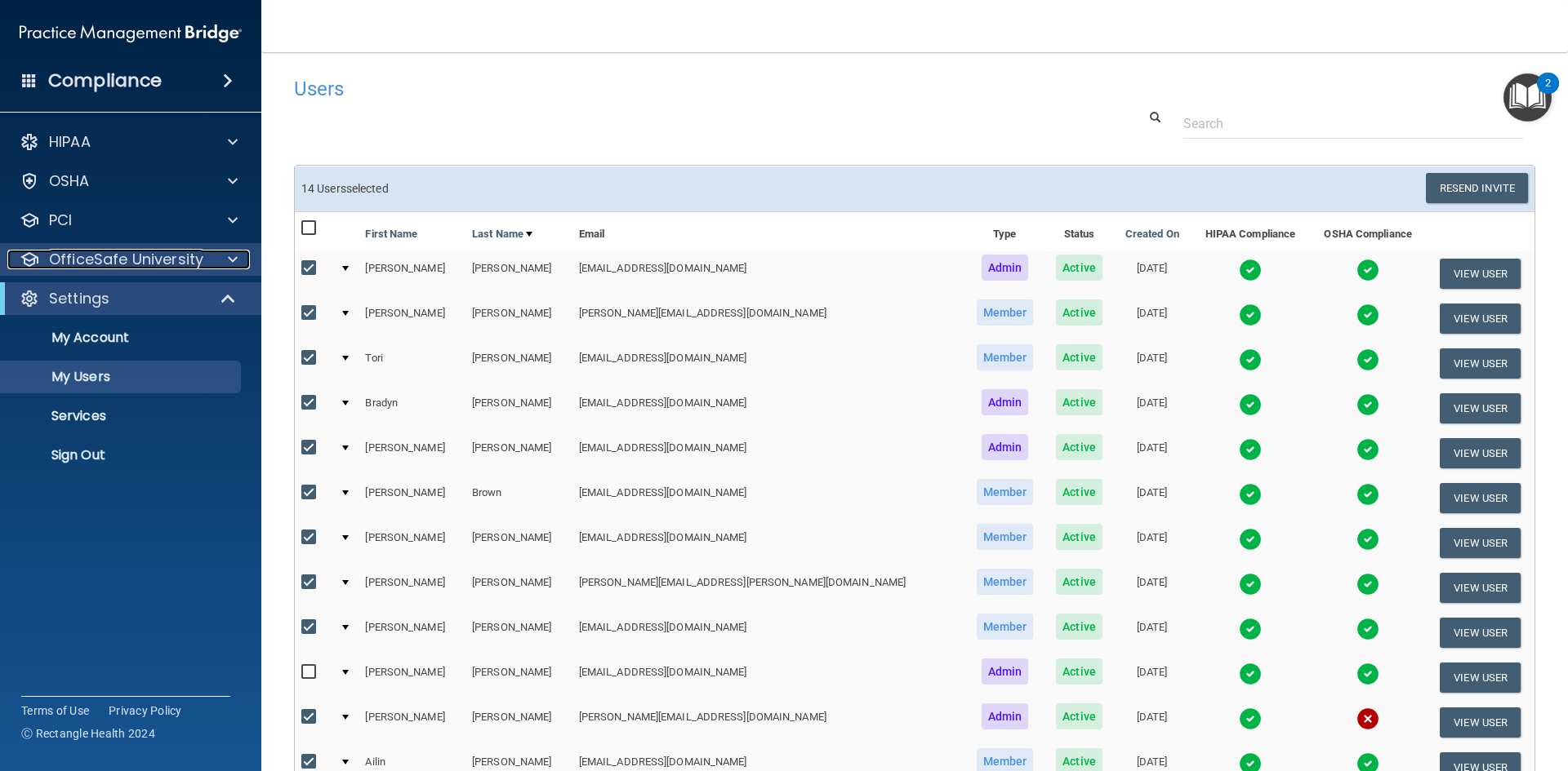
click at [174, 254] on p "OfficeSafe University" at bounding box center [126, 260] width 154 height 20
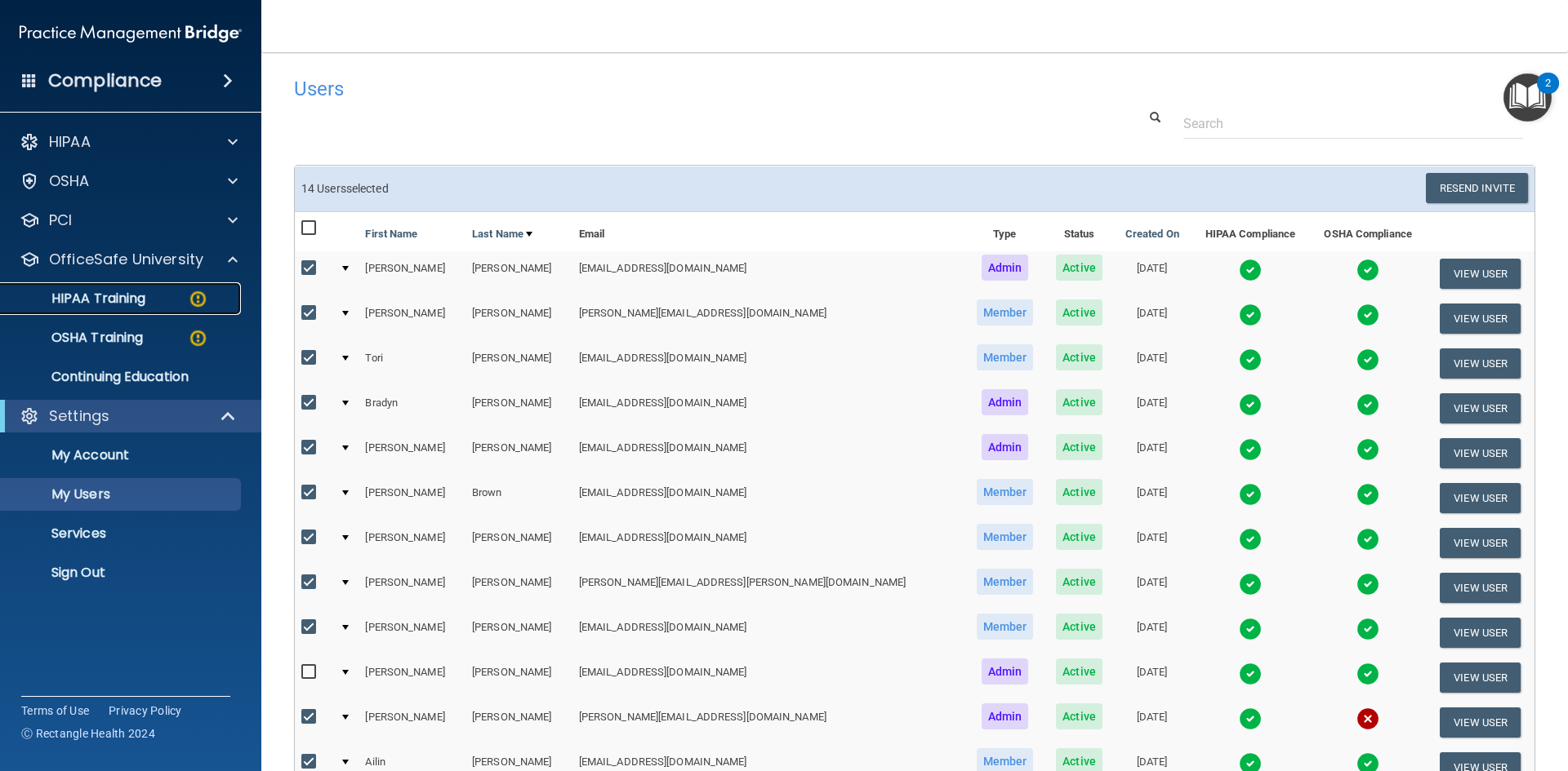
click at [141, 295] on p "HIPAA Training" at bounding box center [78, 298] width 135 height 16
